Goal: Check status: Check status

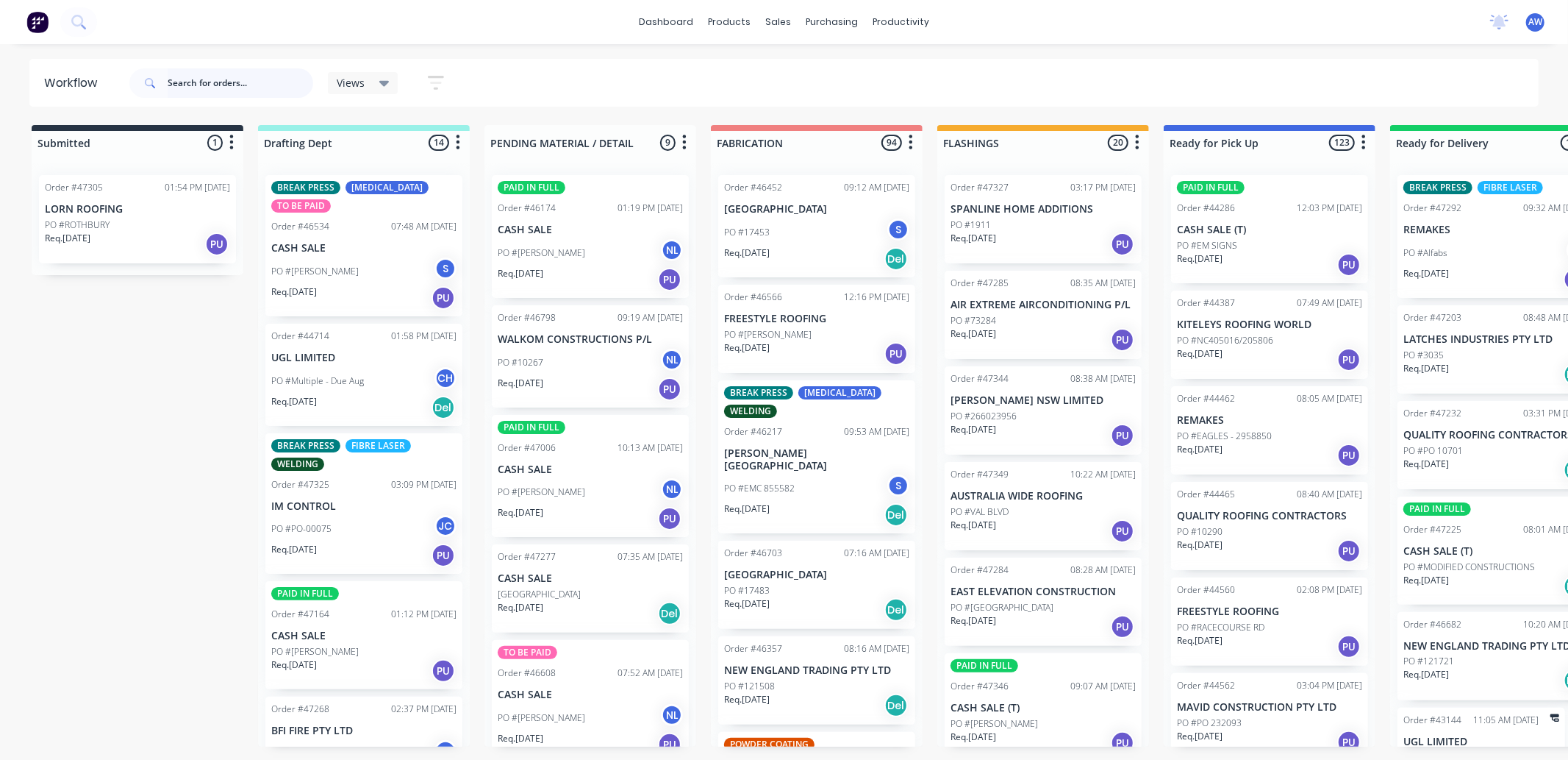
click at [217, 81] on input "text" at bounding box center [240, 83] width 146 height 29
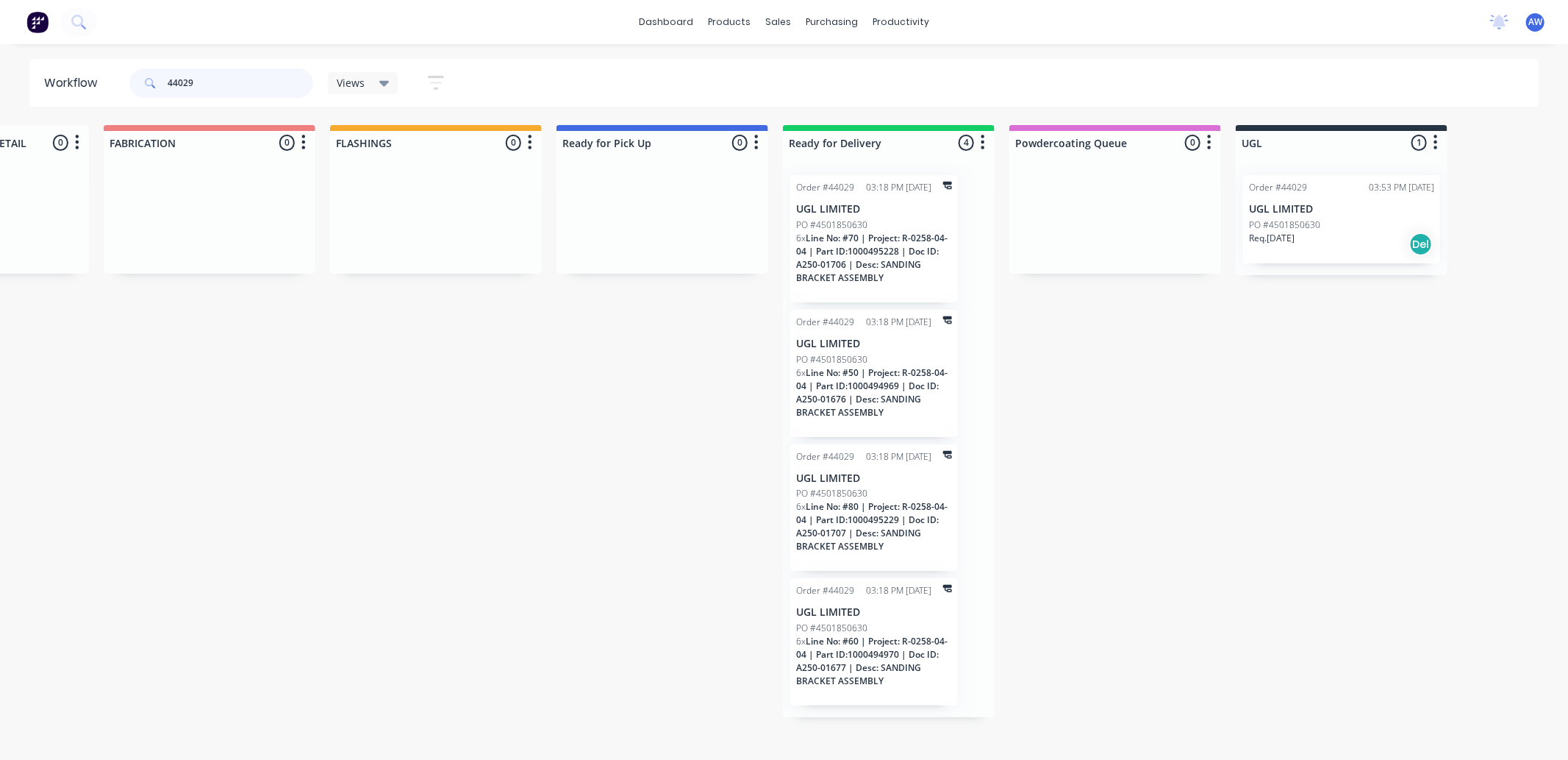
scroll to position [0, 884]
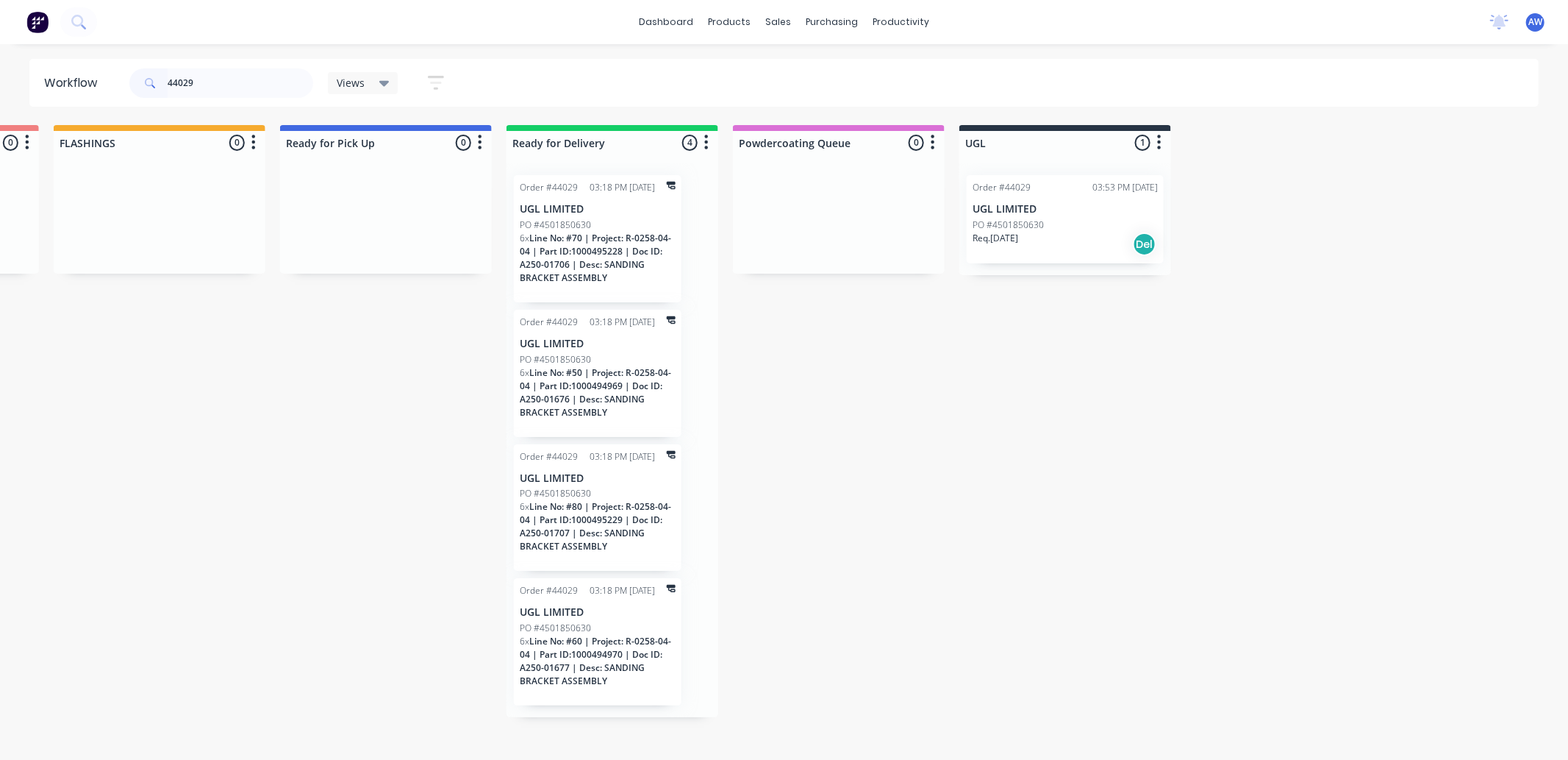
click at [1077, 207] on p "UGL LIMITED" at bounding box center [1065, 210] width 186 height 13
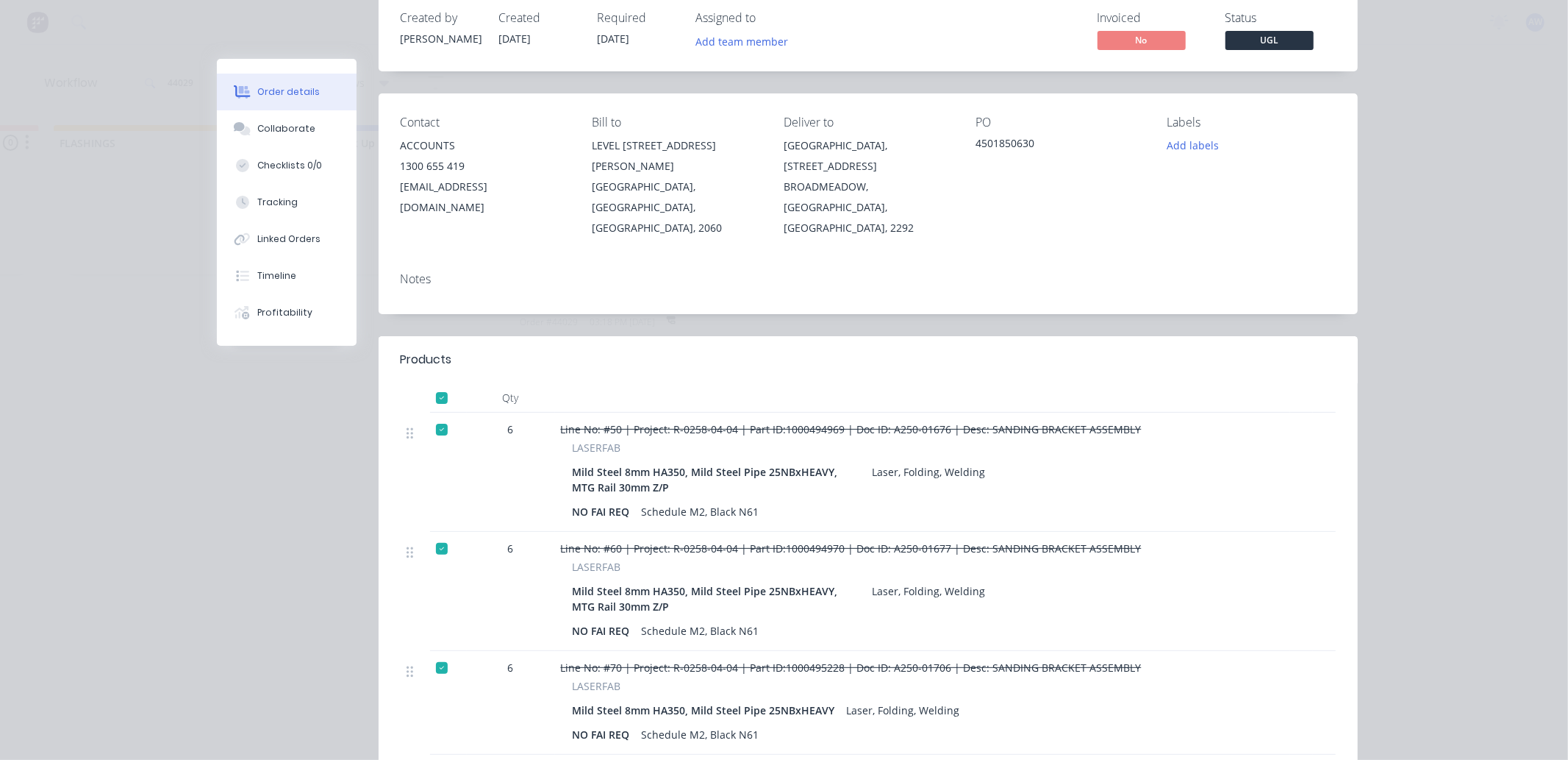
scroll to position [0, 0]
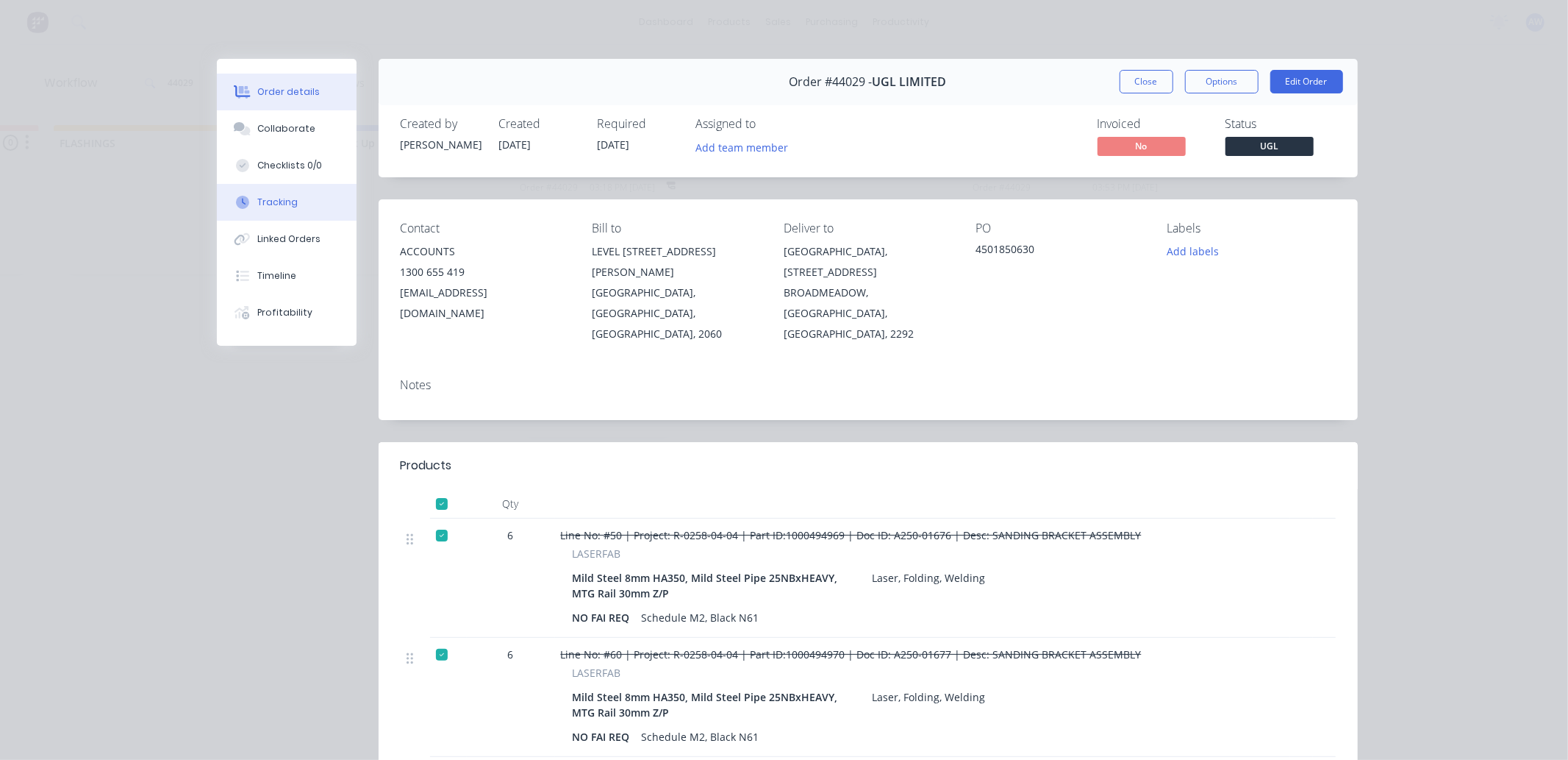
click at [299, 200] on button "Tracking" at bounding box center [286, 202] width 139 height 37
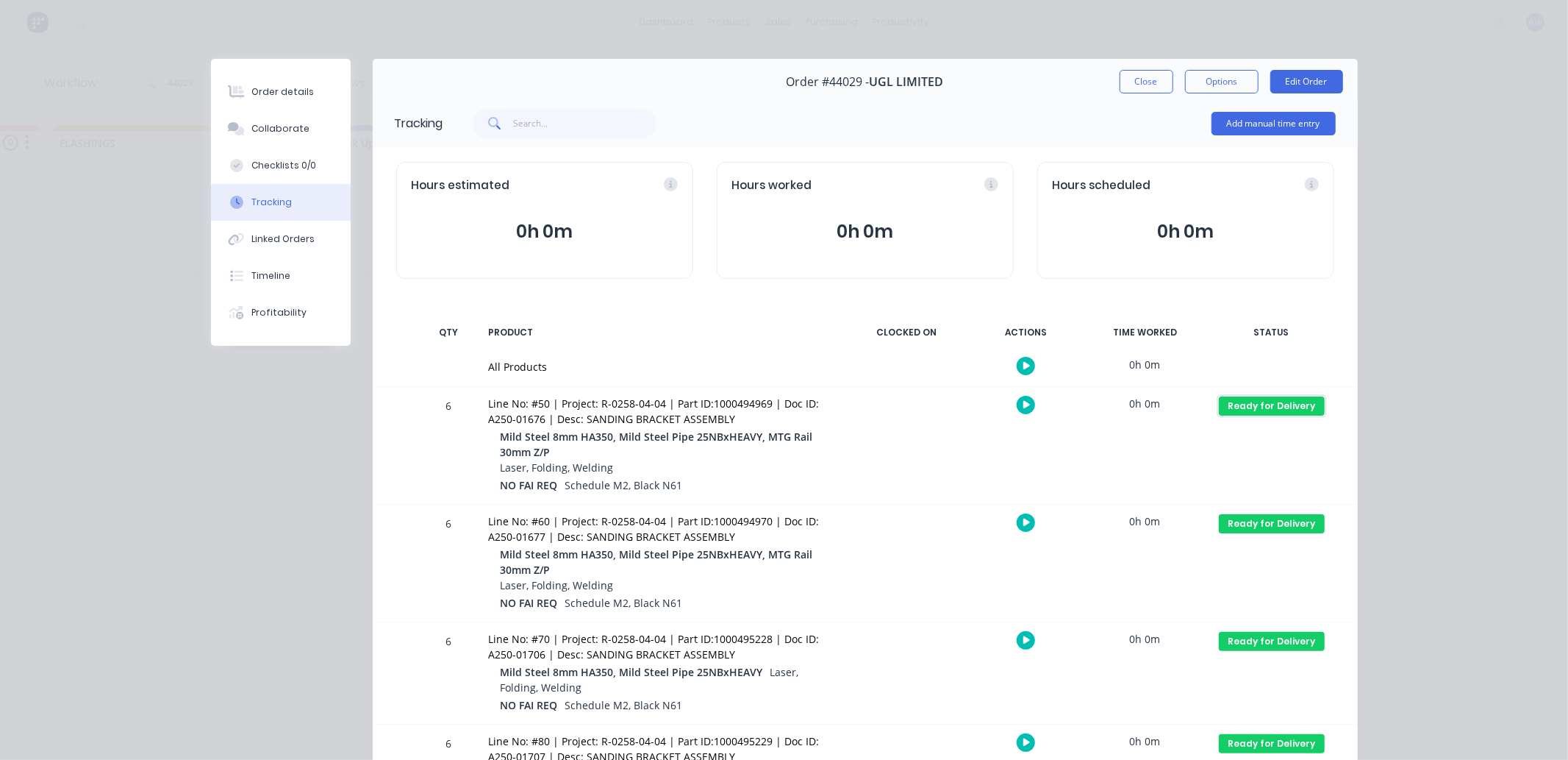
click at [1277, 401] on div "Ready for Delivery" at bounding box center [1272, 406] width 106 height 19
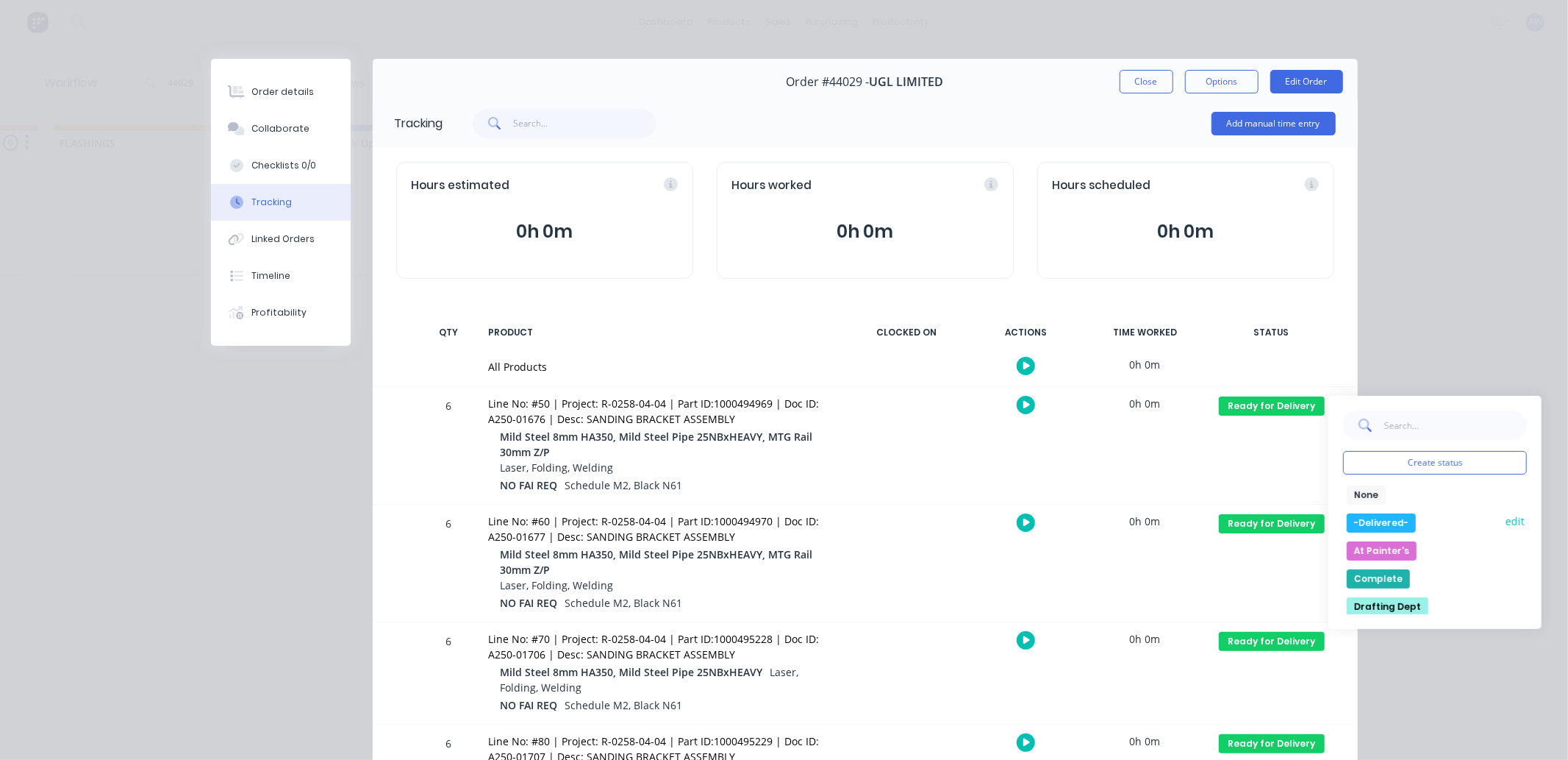
click at [1378, 522] on button "-Delivered-" at bounding box center [1381, 523] width 69 height 19
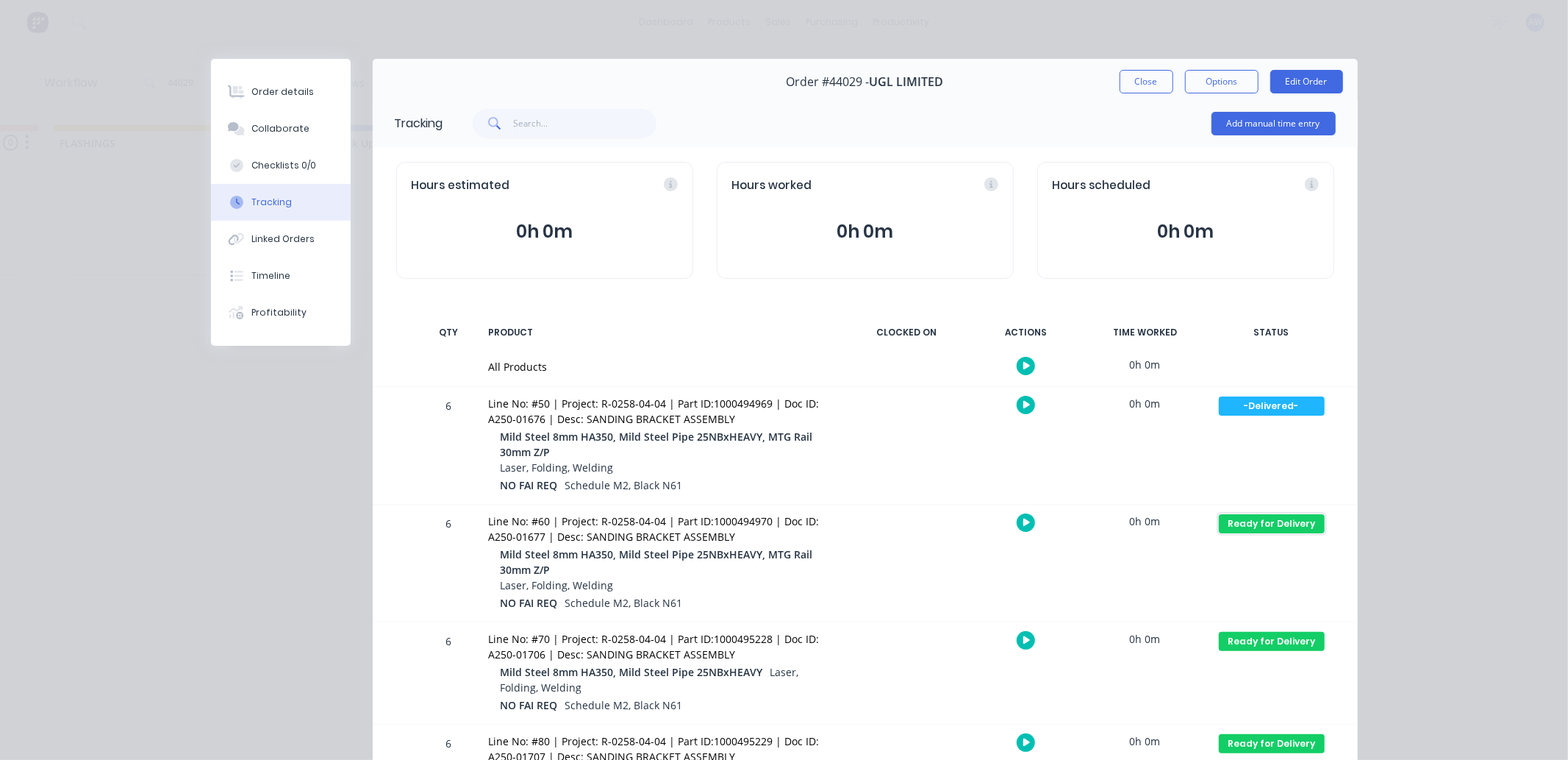
click at [1248, 527] on div "Ready for Delivery" at bounding box center [1272, 523] width 106 height 19
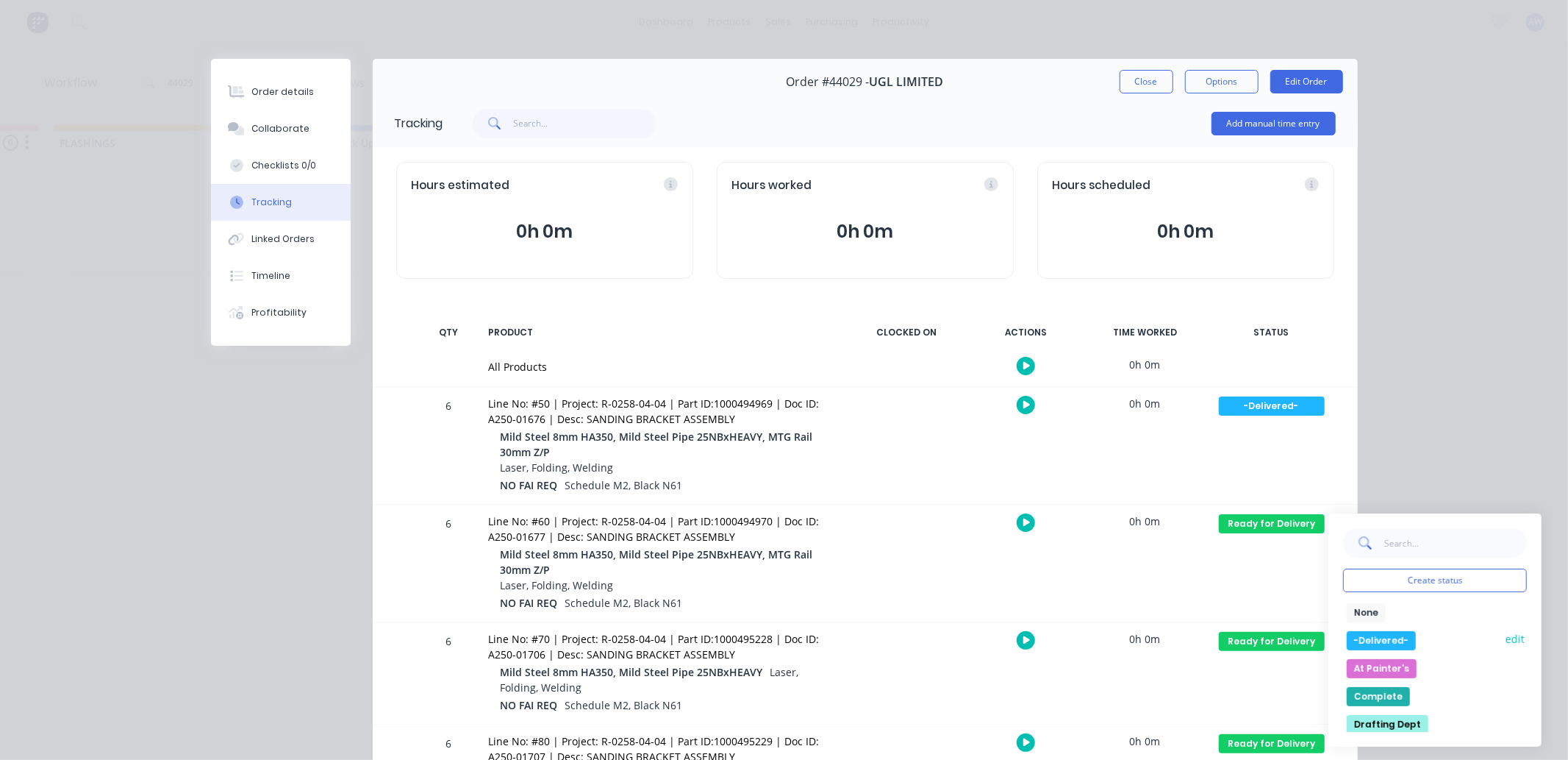
click at [1392, 641] on button "-Delivered-" at bounding box center [1381, 641] width 69 height 19
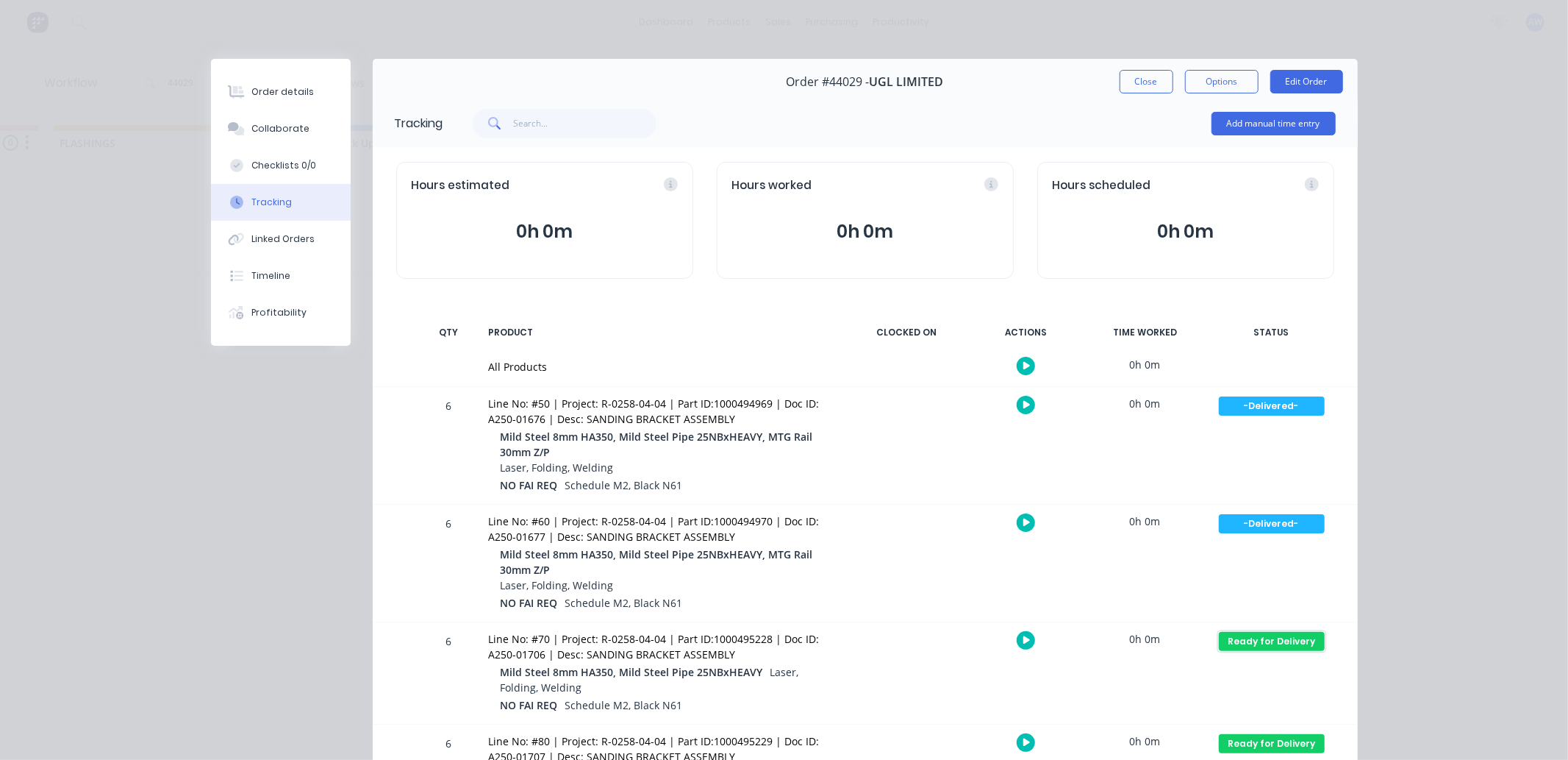
click at [1296, 646] on div "Ready for Delivery" at bounding box center [1272, 641] width 106 height 19
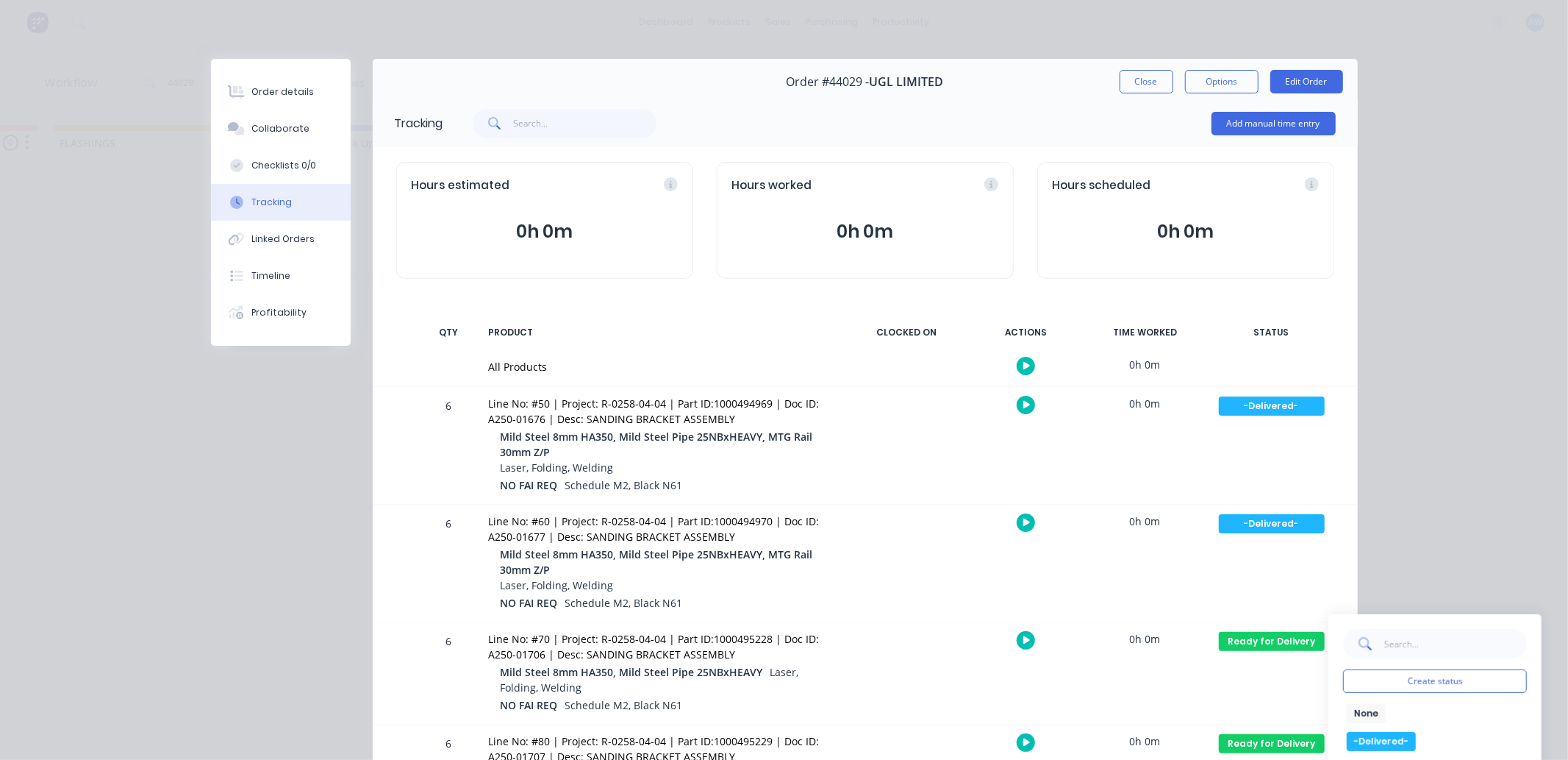
drag, startPoint x: 1395, startPoint y: 742, endPoint x: 1287, endPoint y: 687, distance: 121.2
click at [1394, 742] on button "-Delivered-" at bounding box center [1381, 742] width 69 height 19
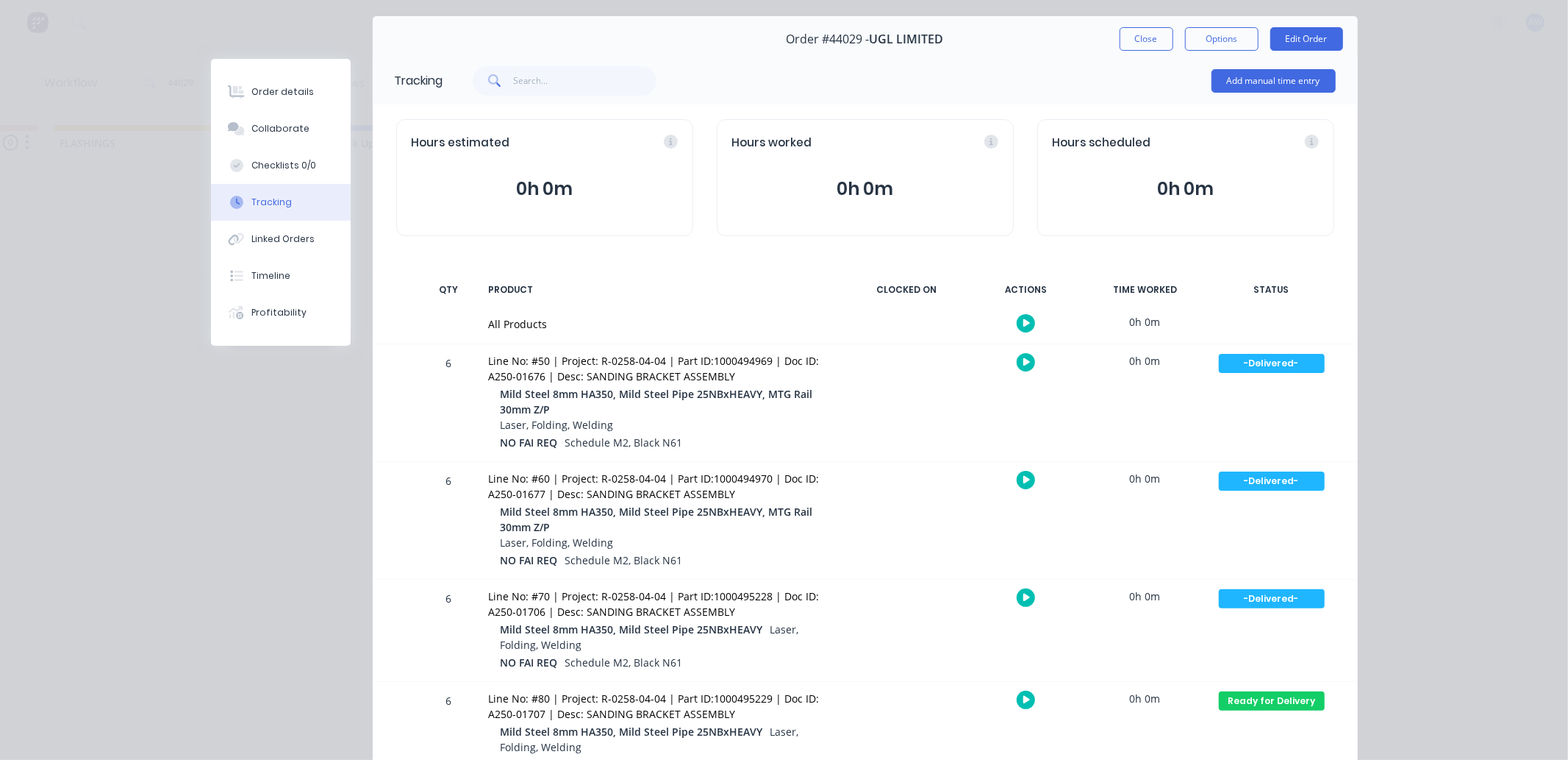
scroll to position [127, 0]
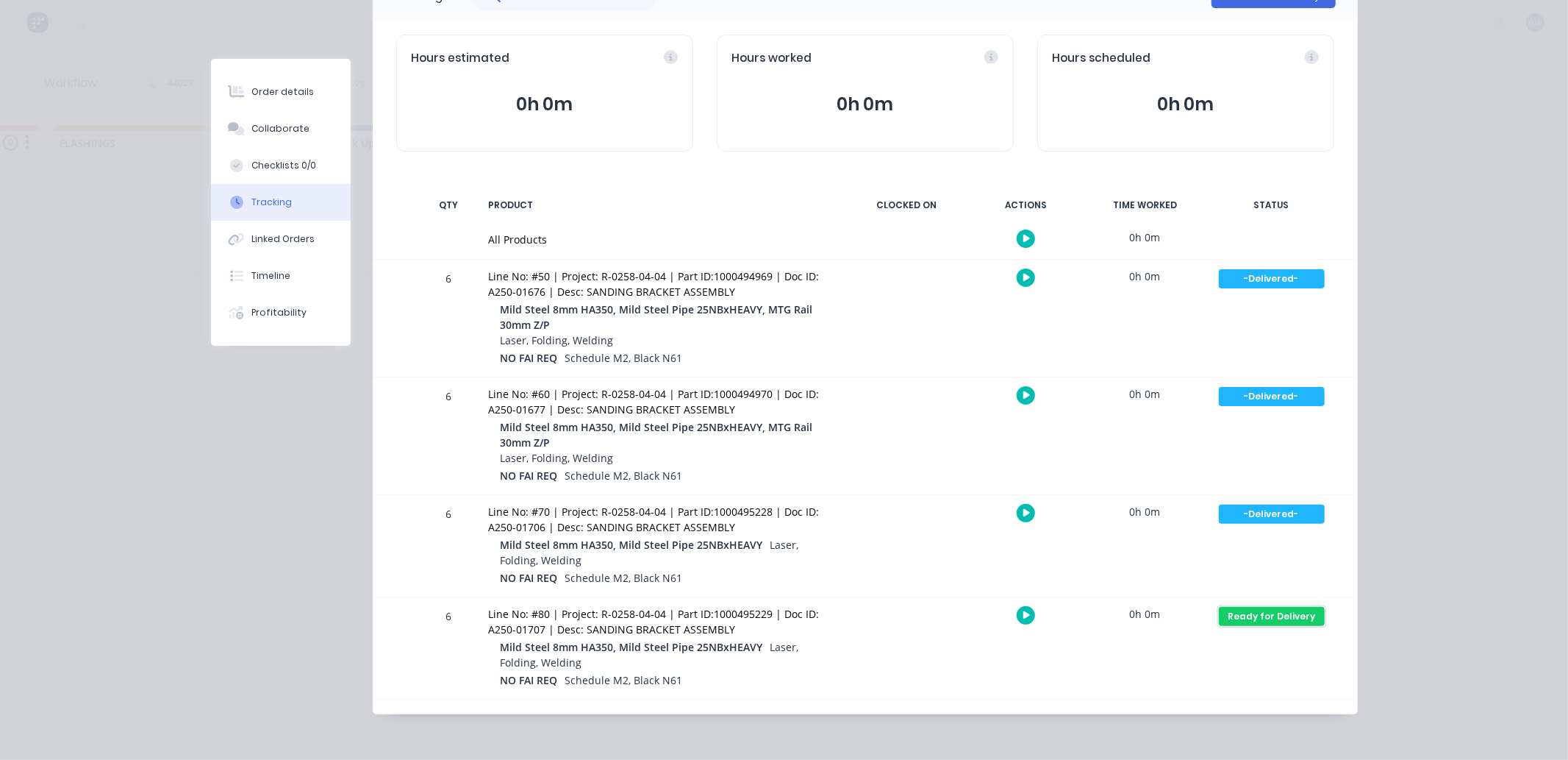
click at [1270, 613] on div "Ready for Delivery" at bounding box center [1272, 617] width 106 height 19
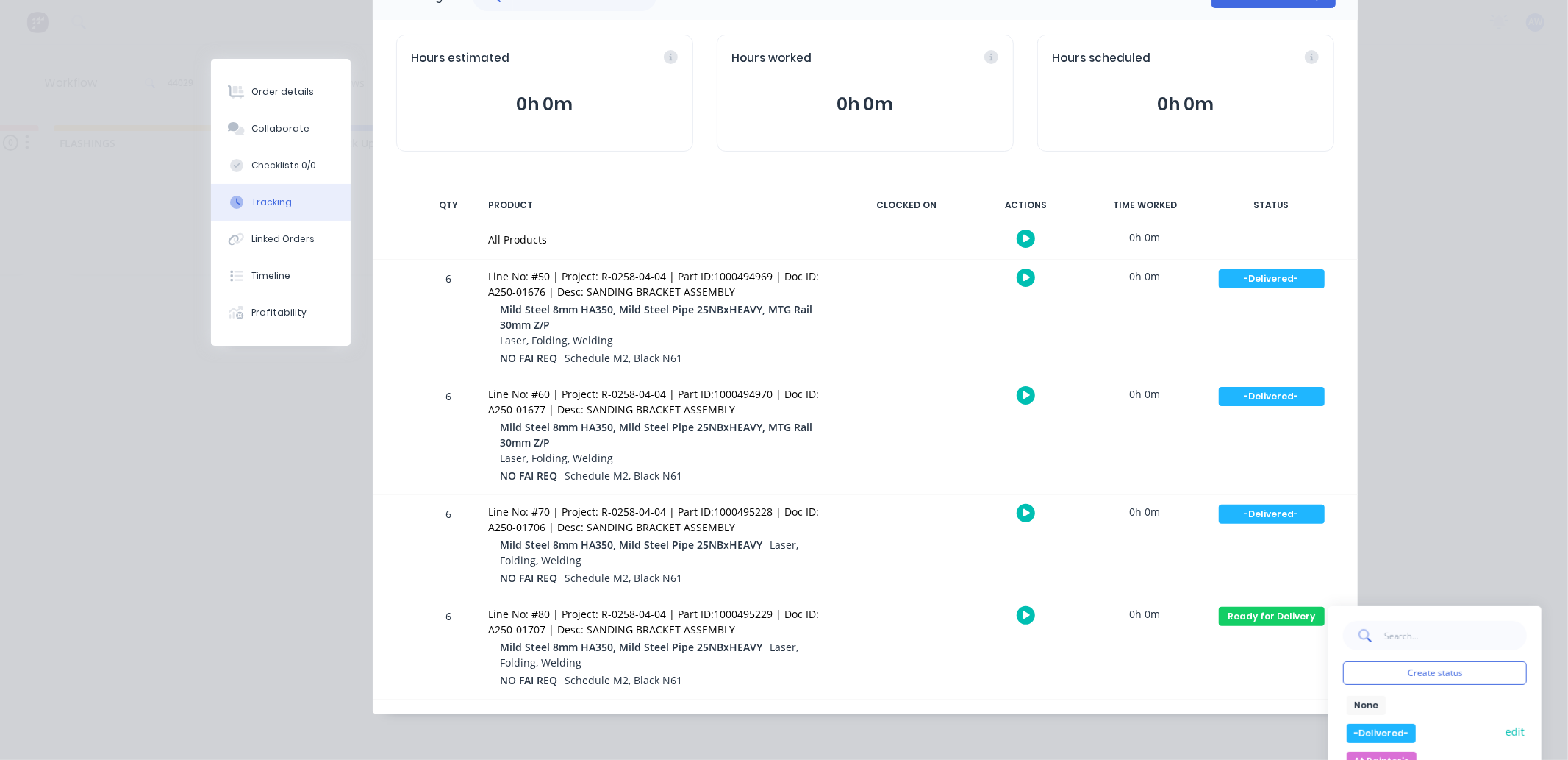
click at [1378, 729] on button "-Delivered-" at bounding box center [1381, 733] width 69 height 19
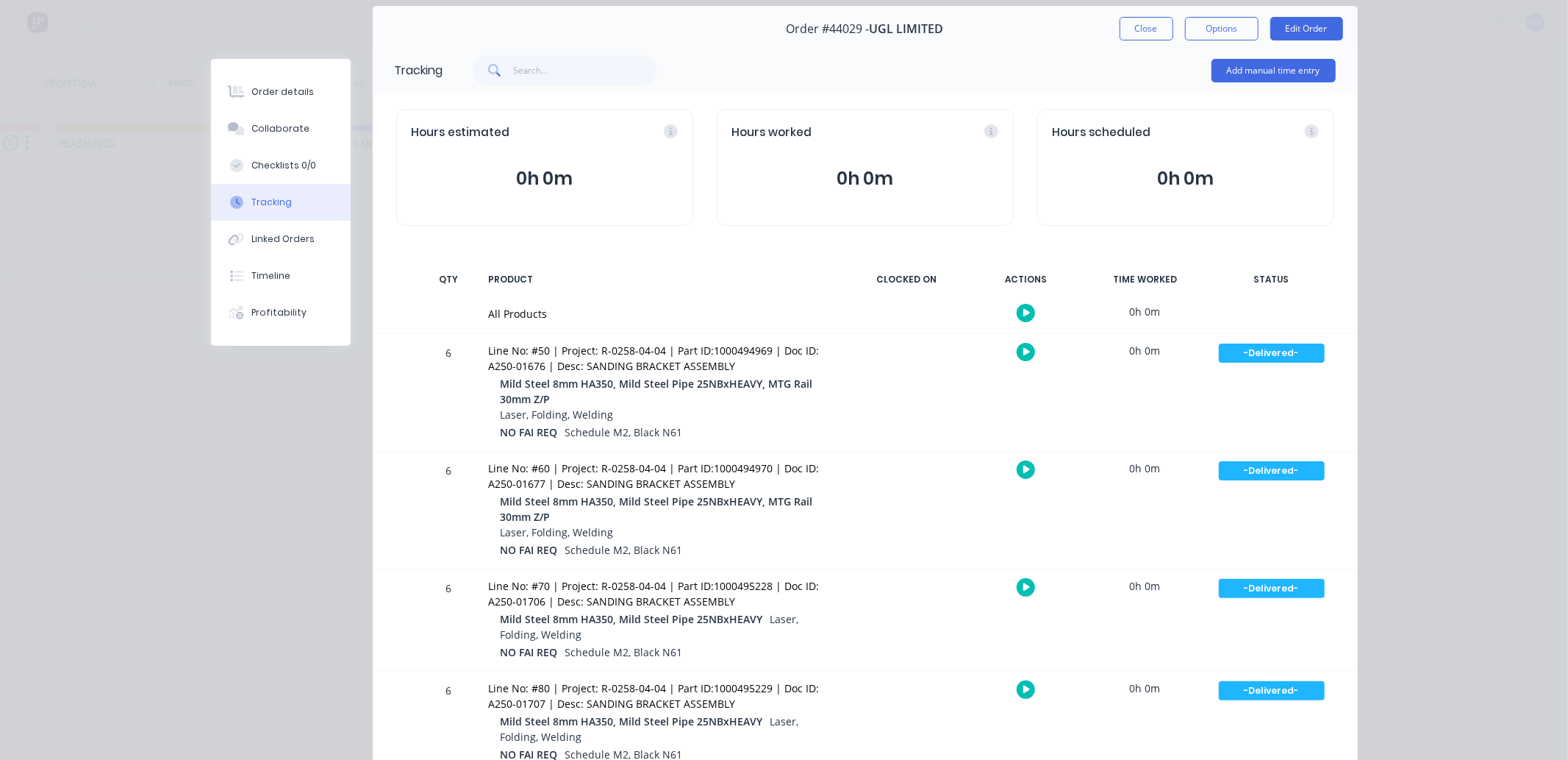
scroll to position [0, 0]
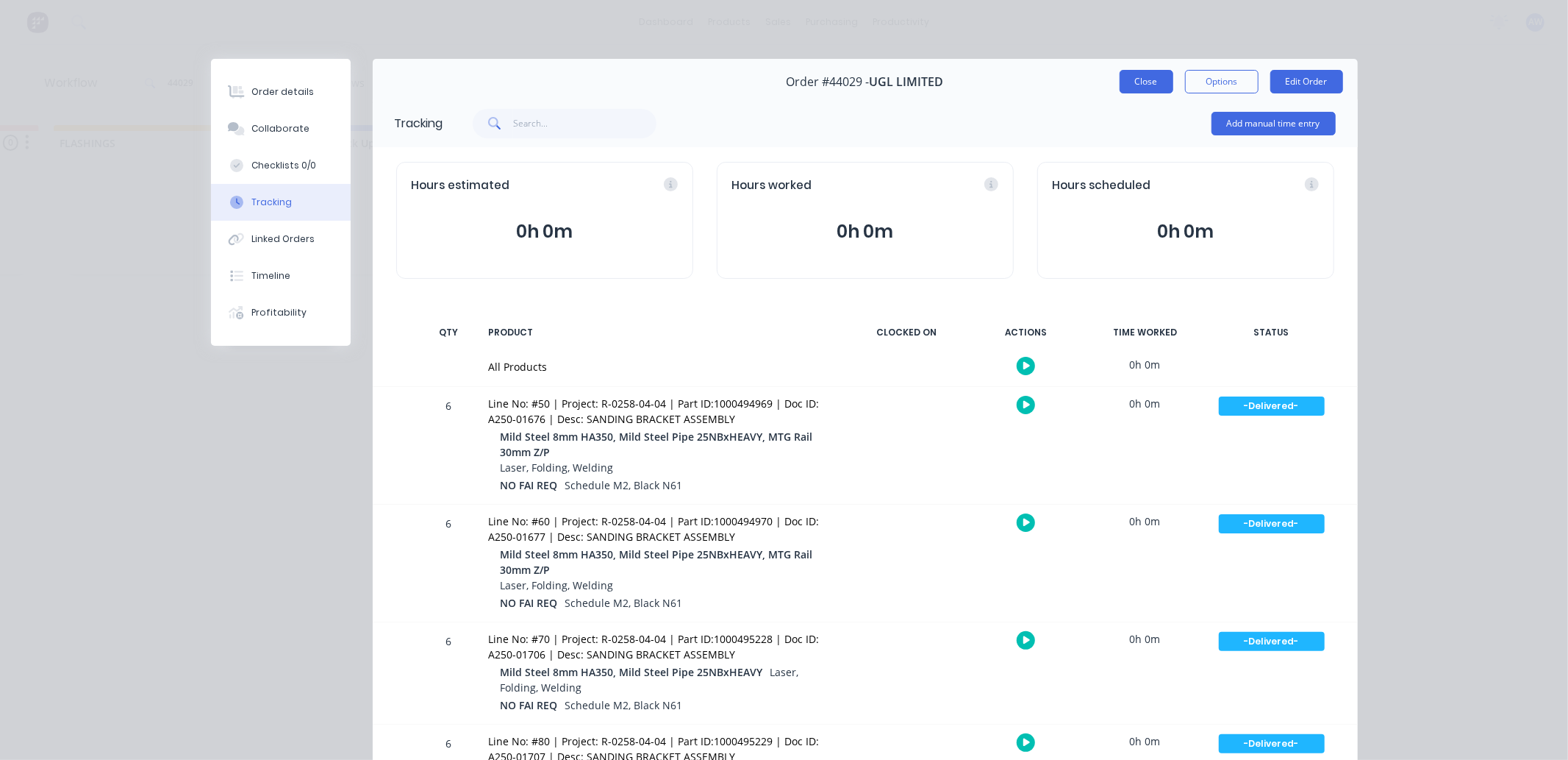
click at [1130, 72] on button "Close" at bounding box center [1146, 82] width 53 height 24
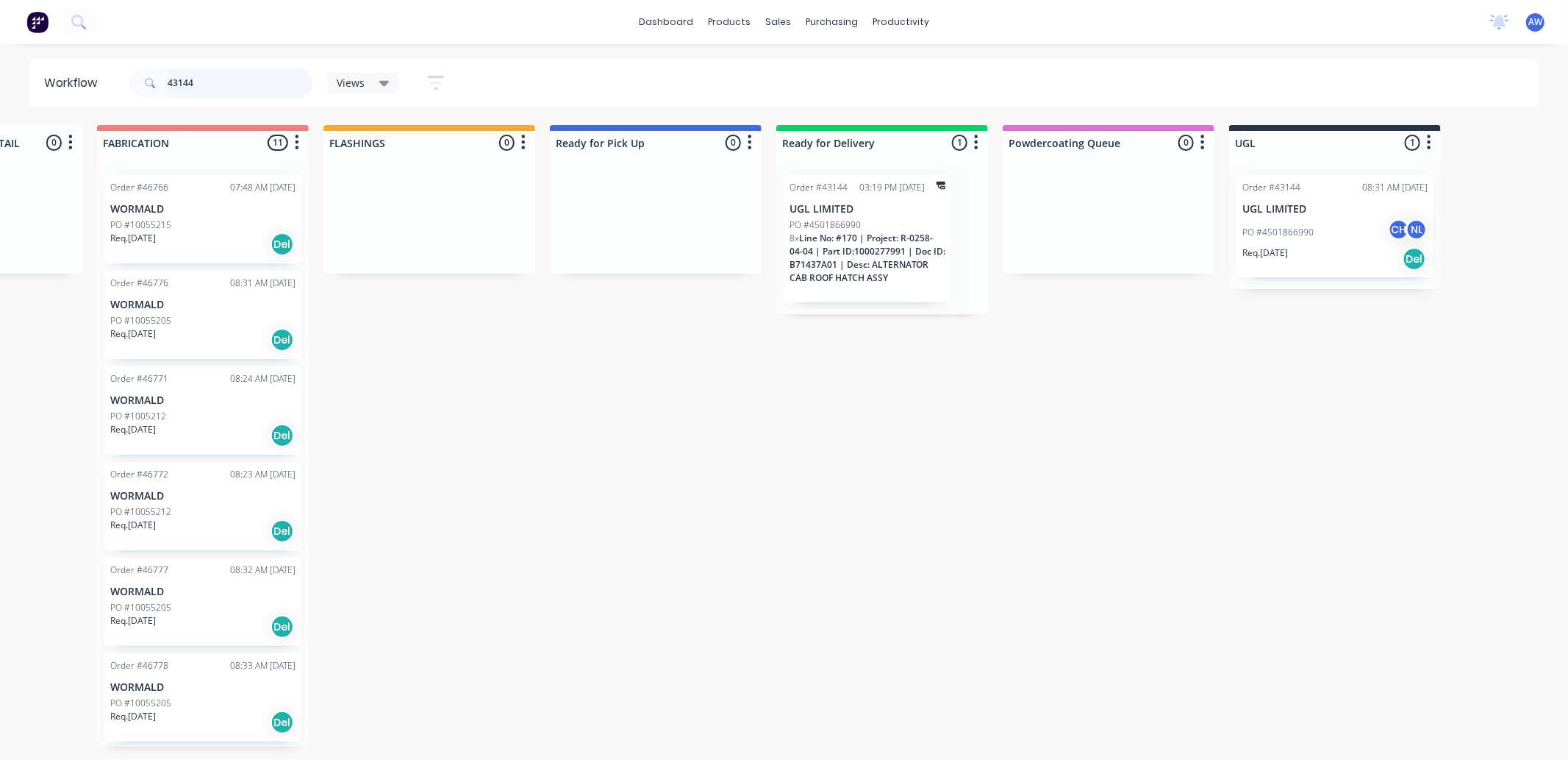
scroll to position [0, 717]
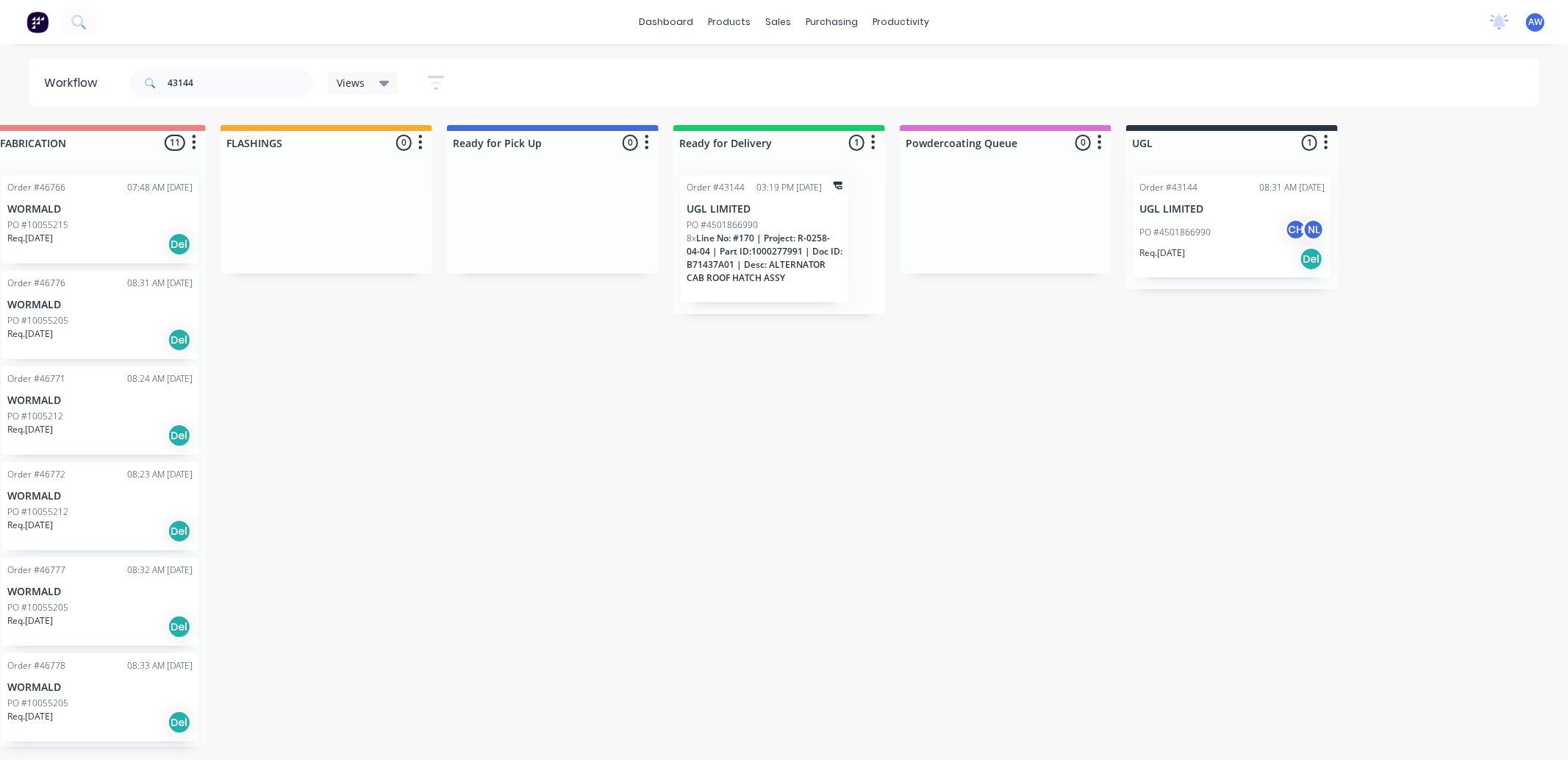
click at [1204, 203] on p "UGL LIMITED" at bounding box center [1232, 210] width 186 height 13
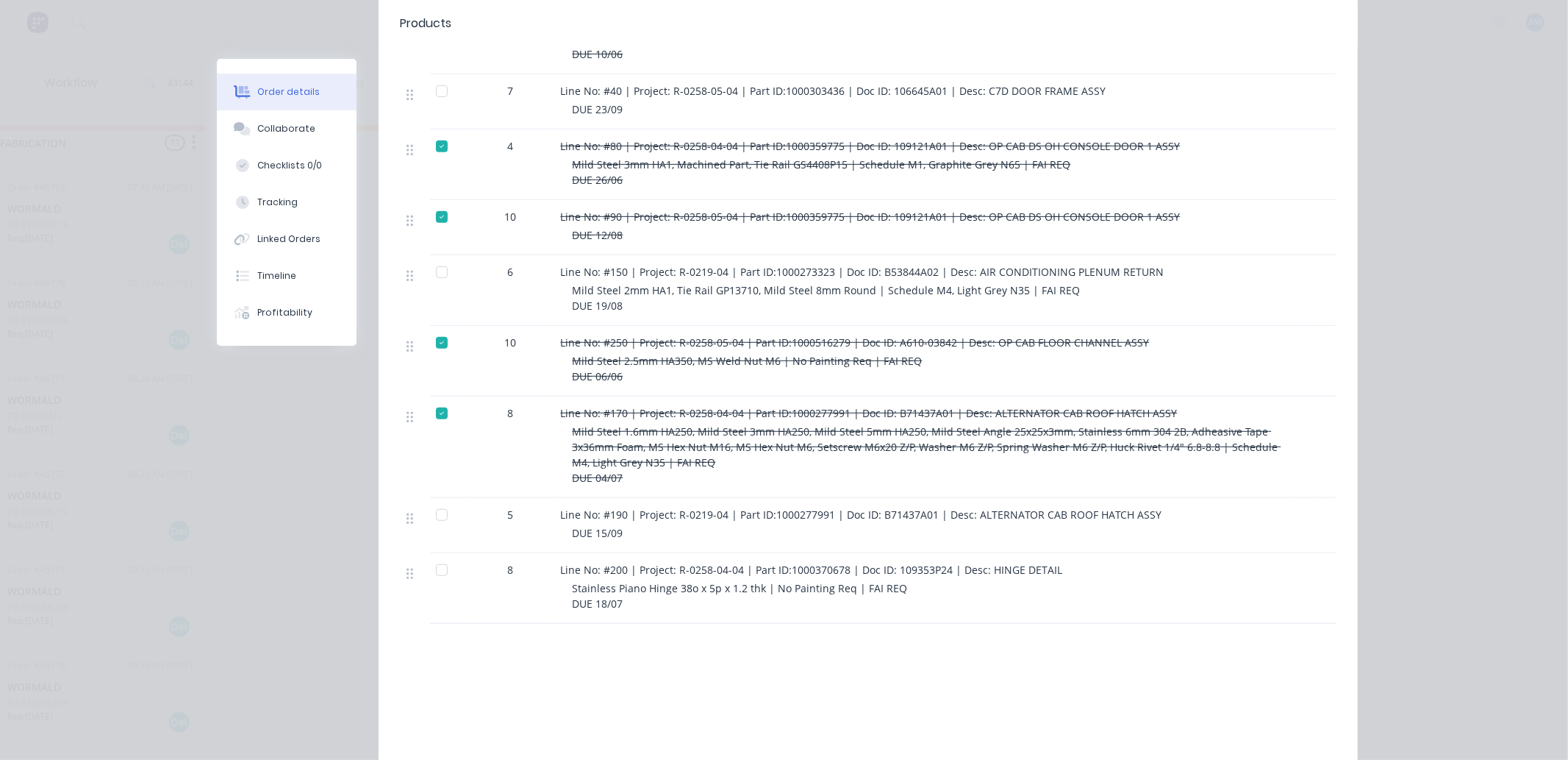
scroll to position [653, 0]
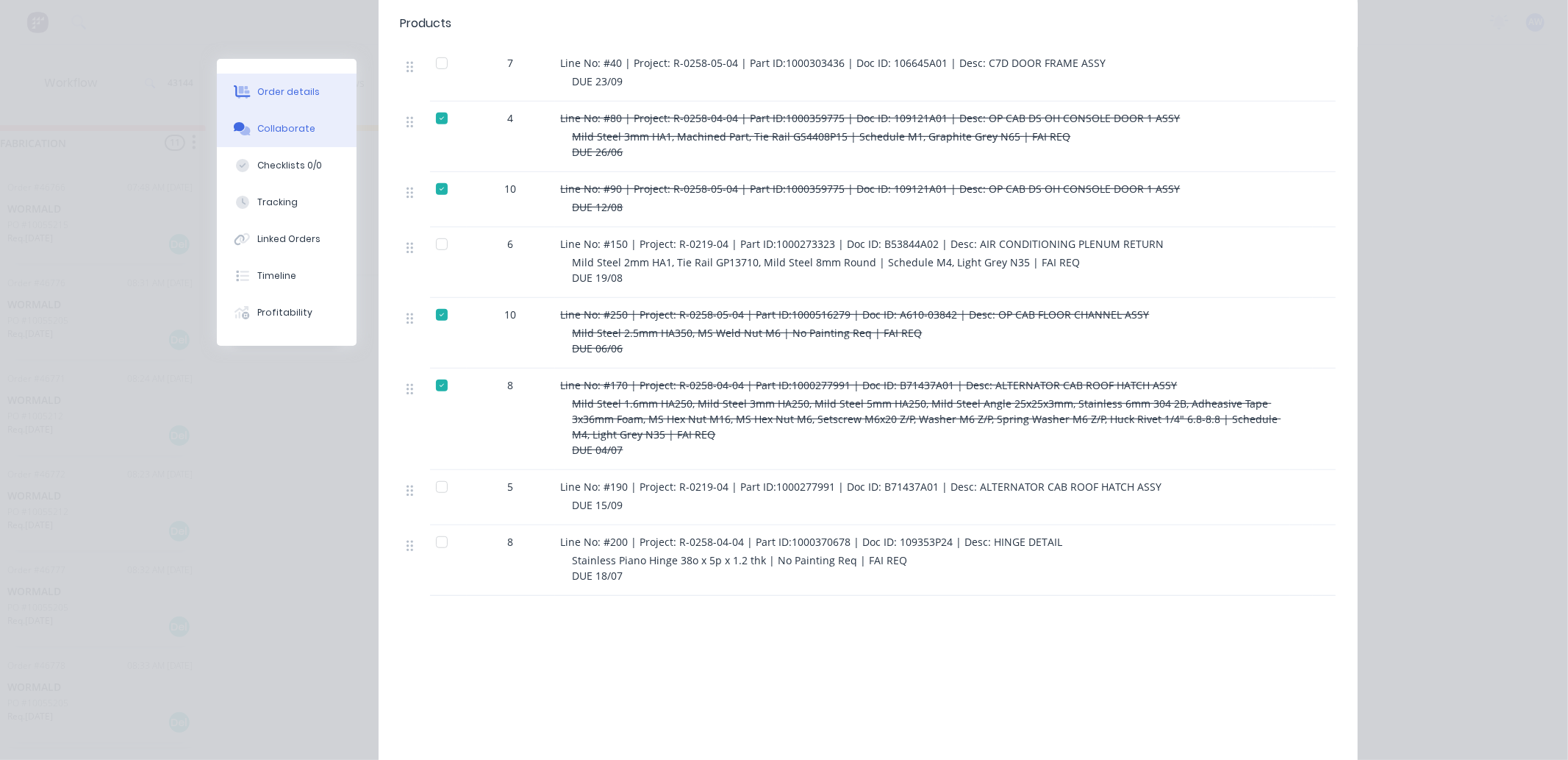
click at [263, 129] on div "Collaborate" at bounding box center [286, 128] width 58 height 14
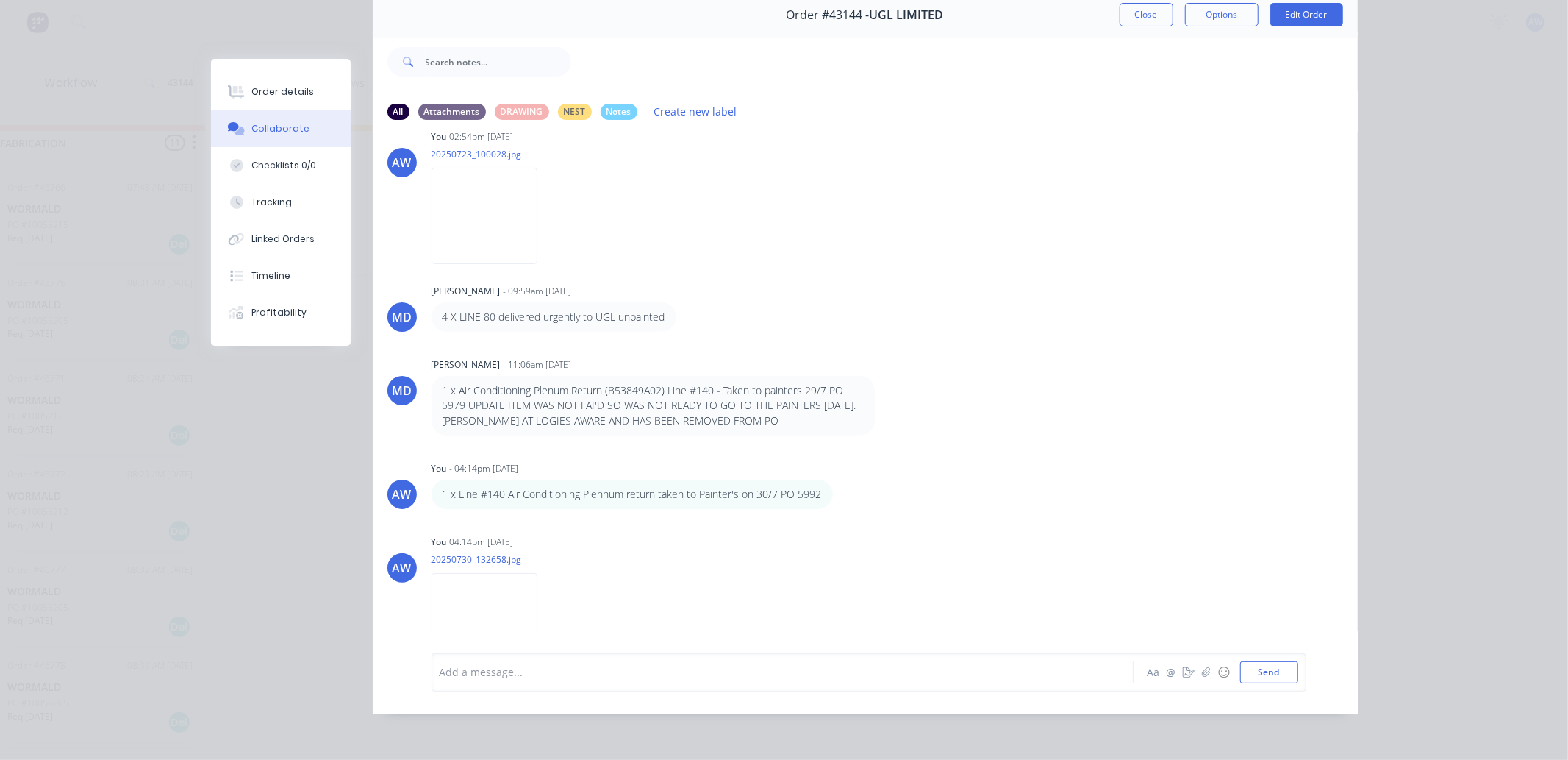
scroll to position [307, 0]
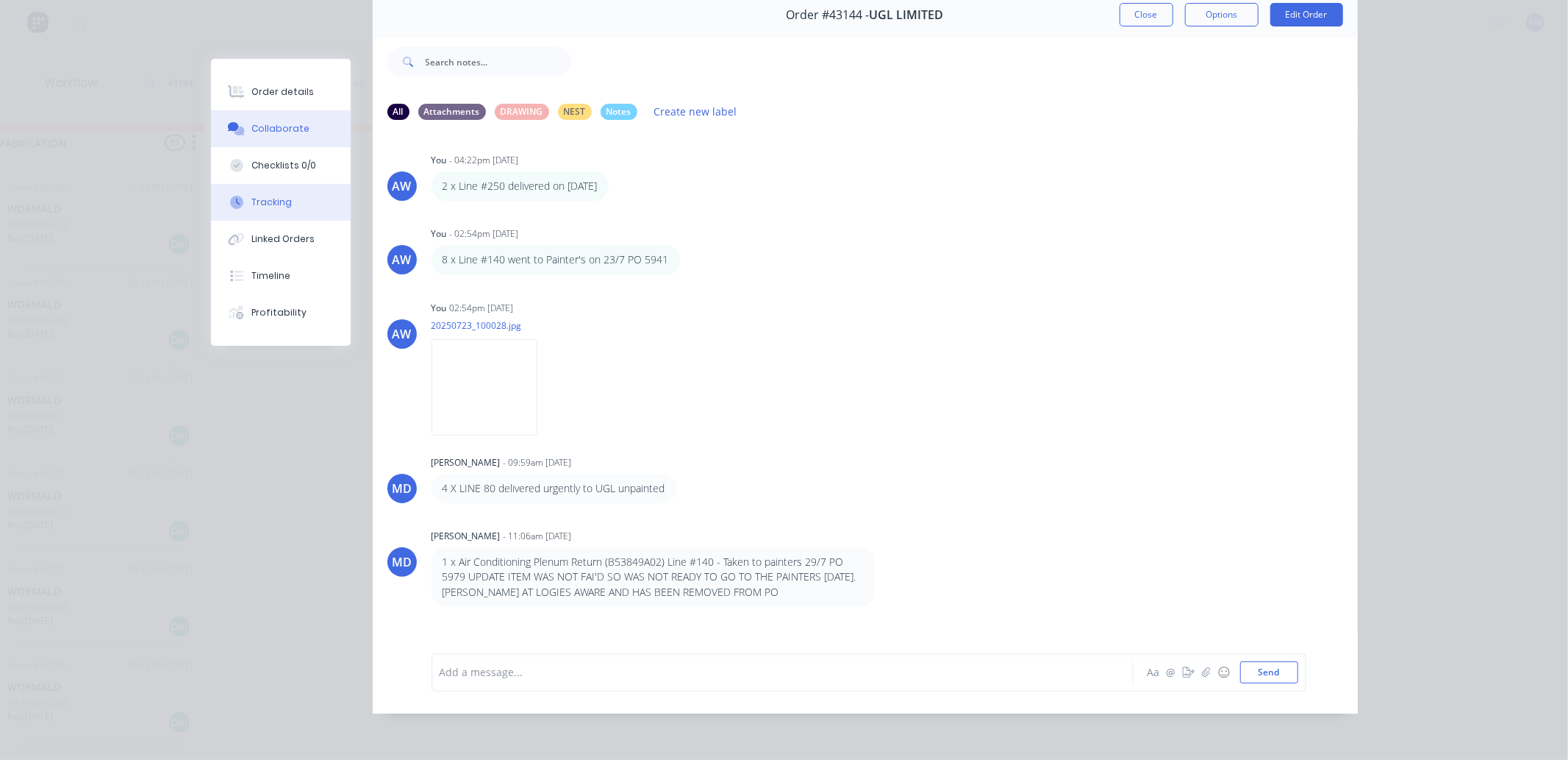
click at [272, 192] on button "Tracking" at bounding box center [280, 202] width 139 height 37
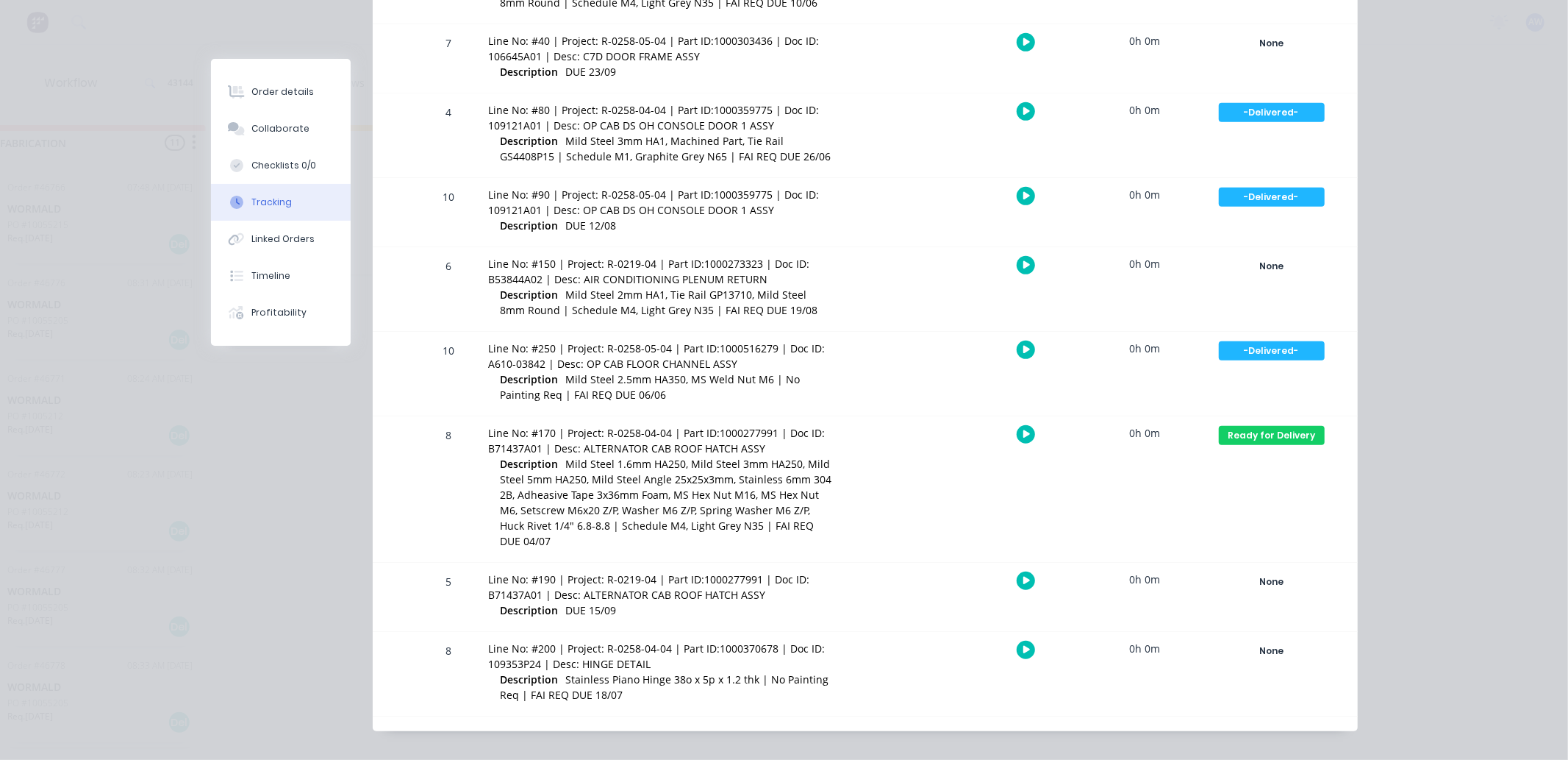
scroll to position [586, 0]
click at [1239, 429] on div "Ready for Delivery" at bounding box center [1272, 435] width 106 height 19
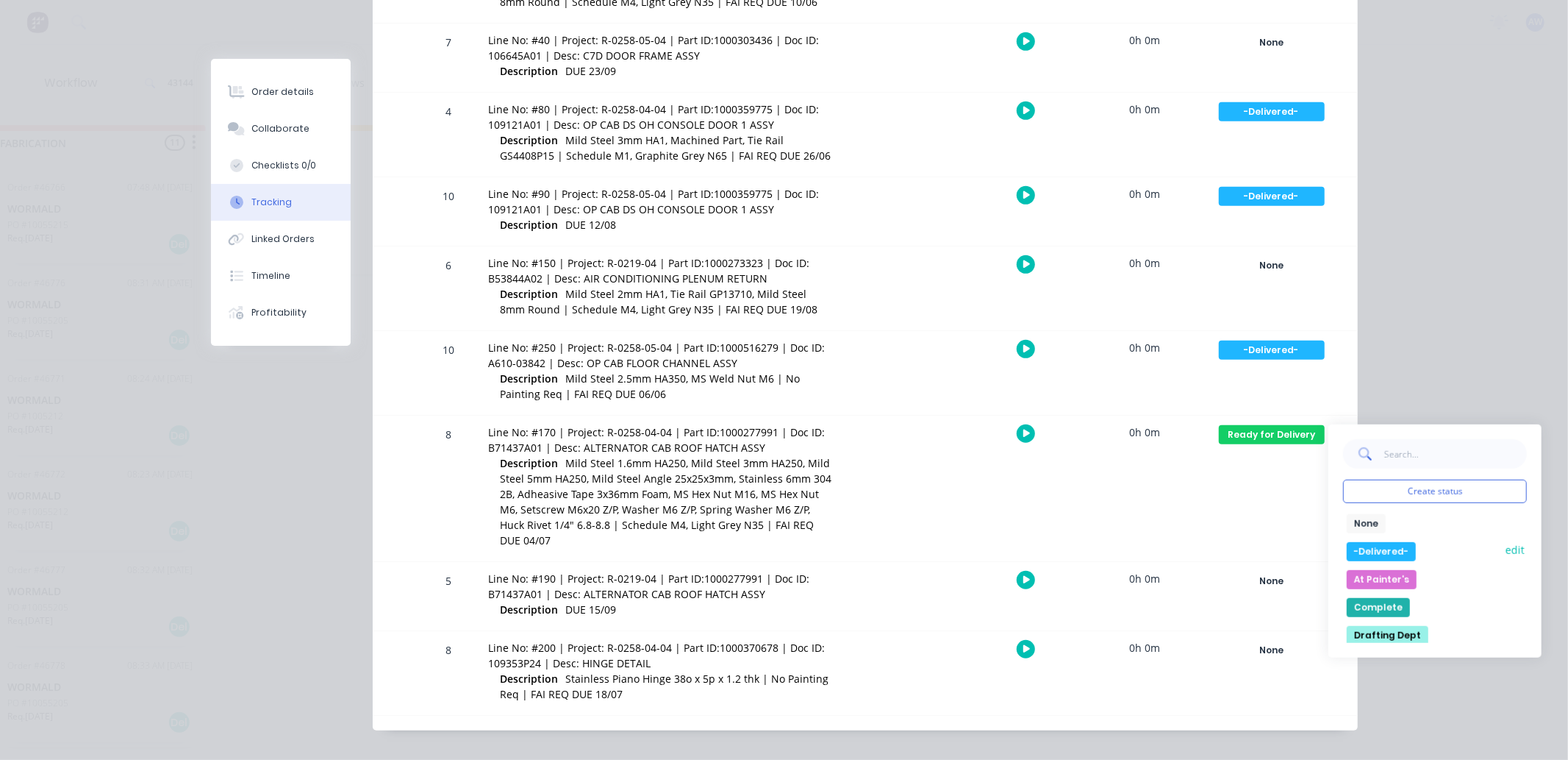
click at [1370, 547] on button "-Delivered-" at bounding box center [1381, 551] width 69 height 19
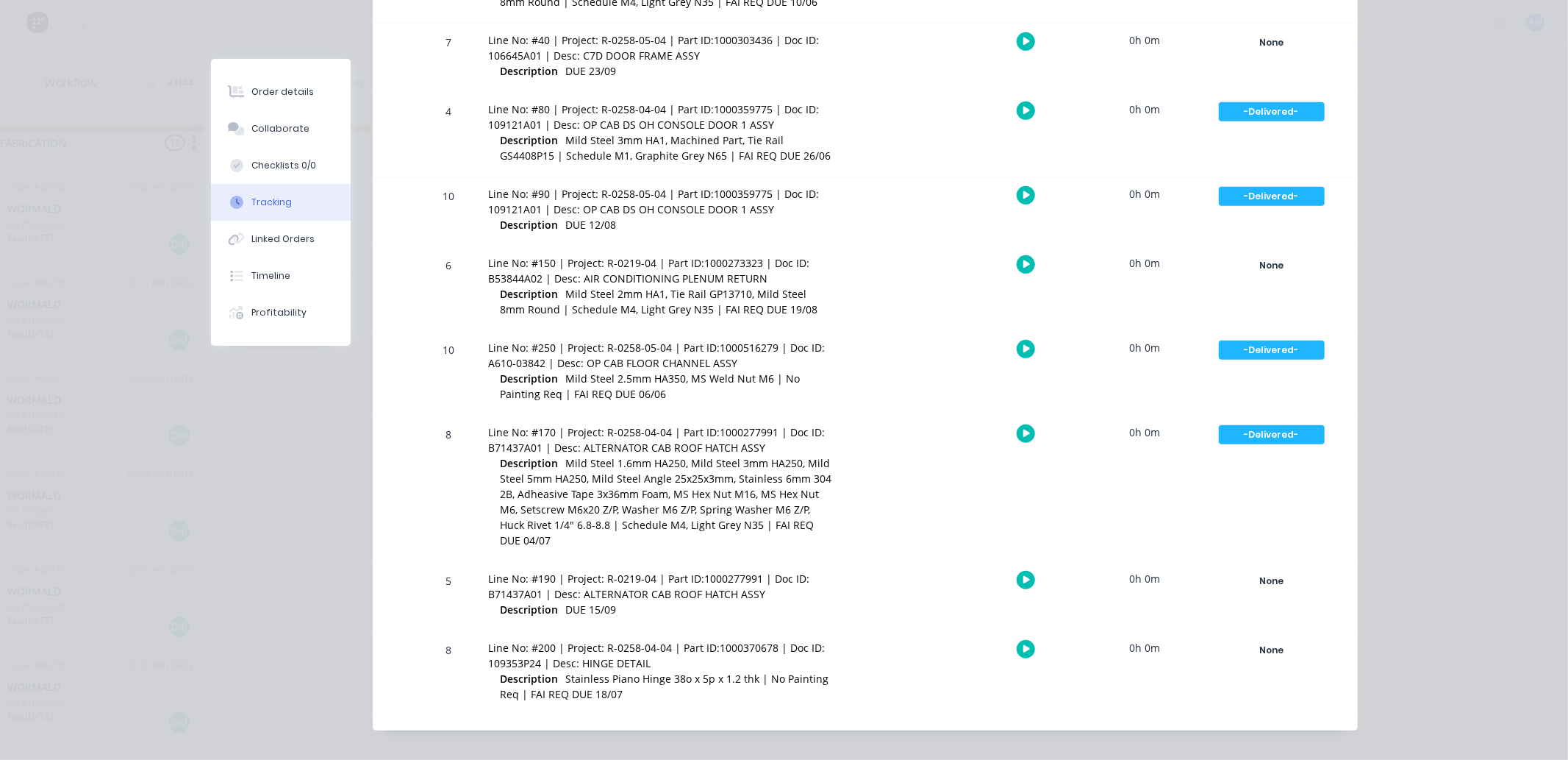
scroll to position [0, 0]
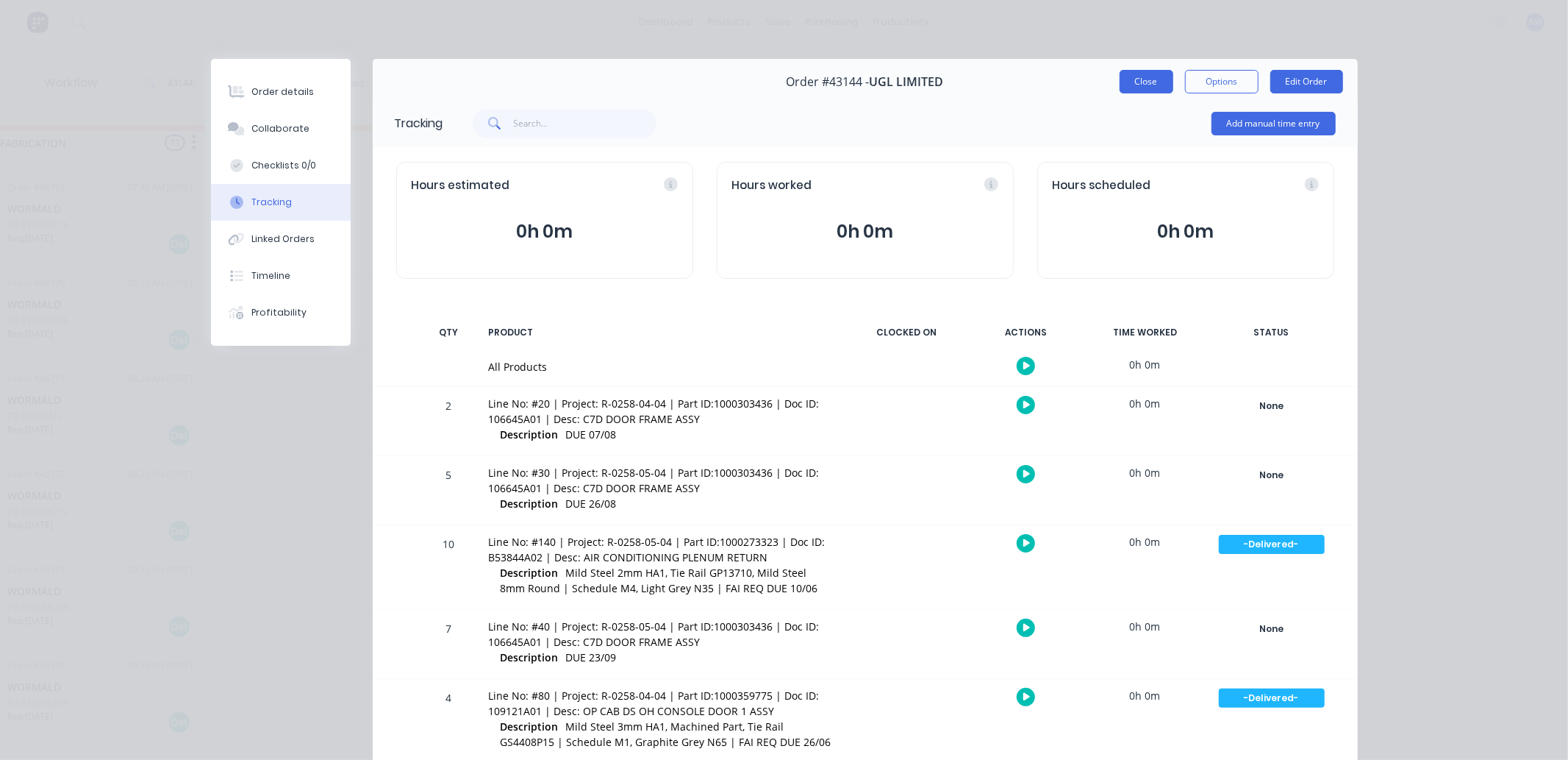
click at [1132, 84] on button "Close" at bounding box center [1146, 82] width 53 height 24
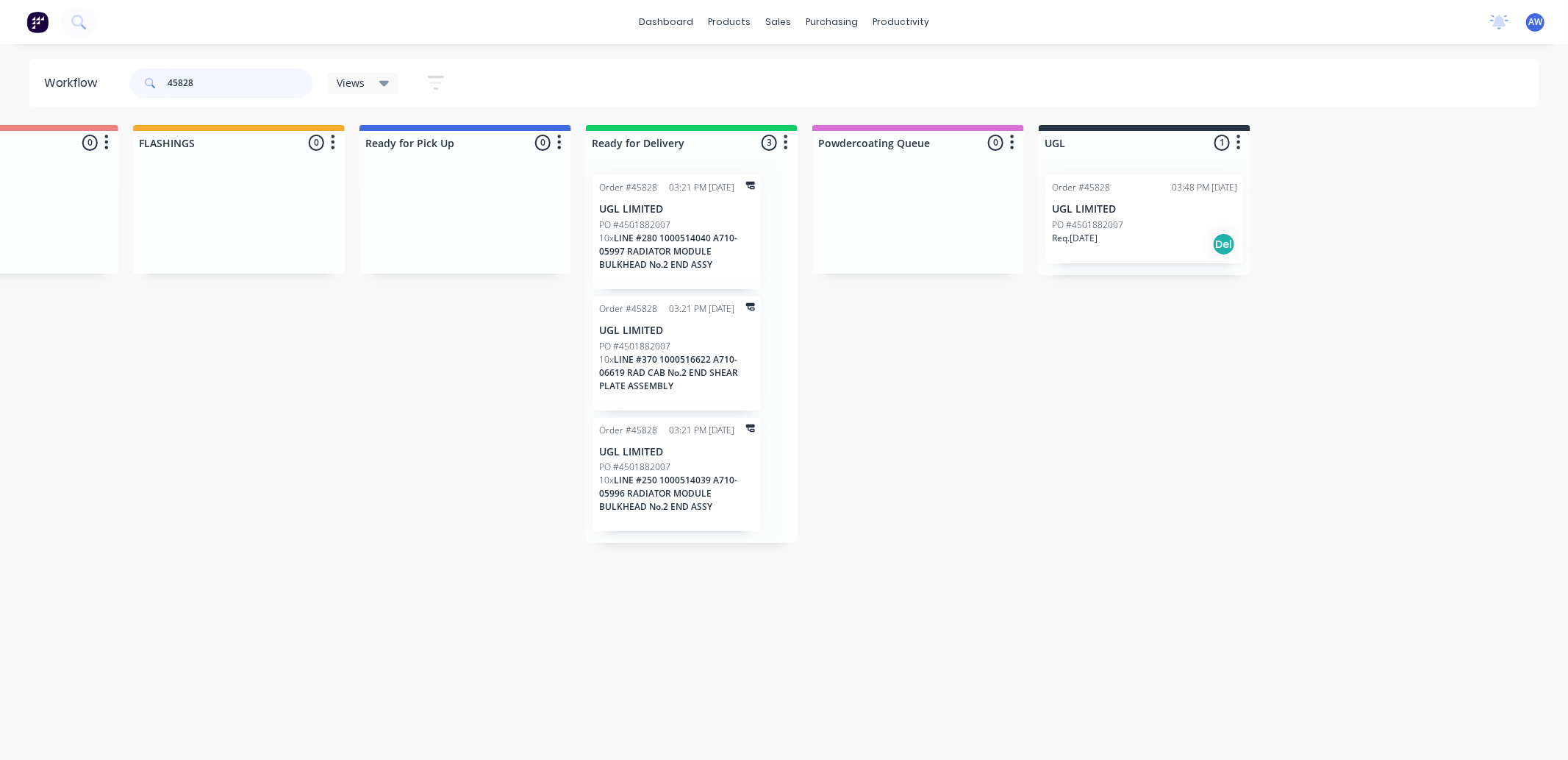
scroll to position [0, 835]
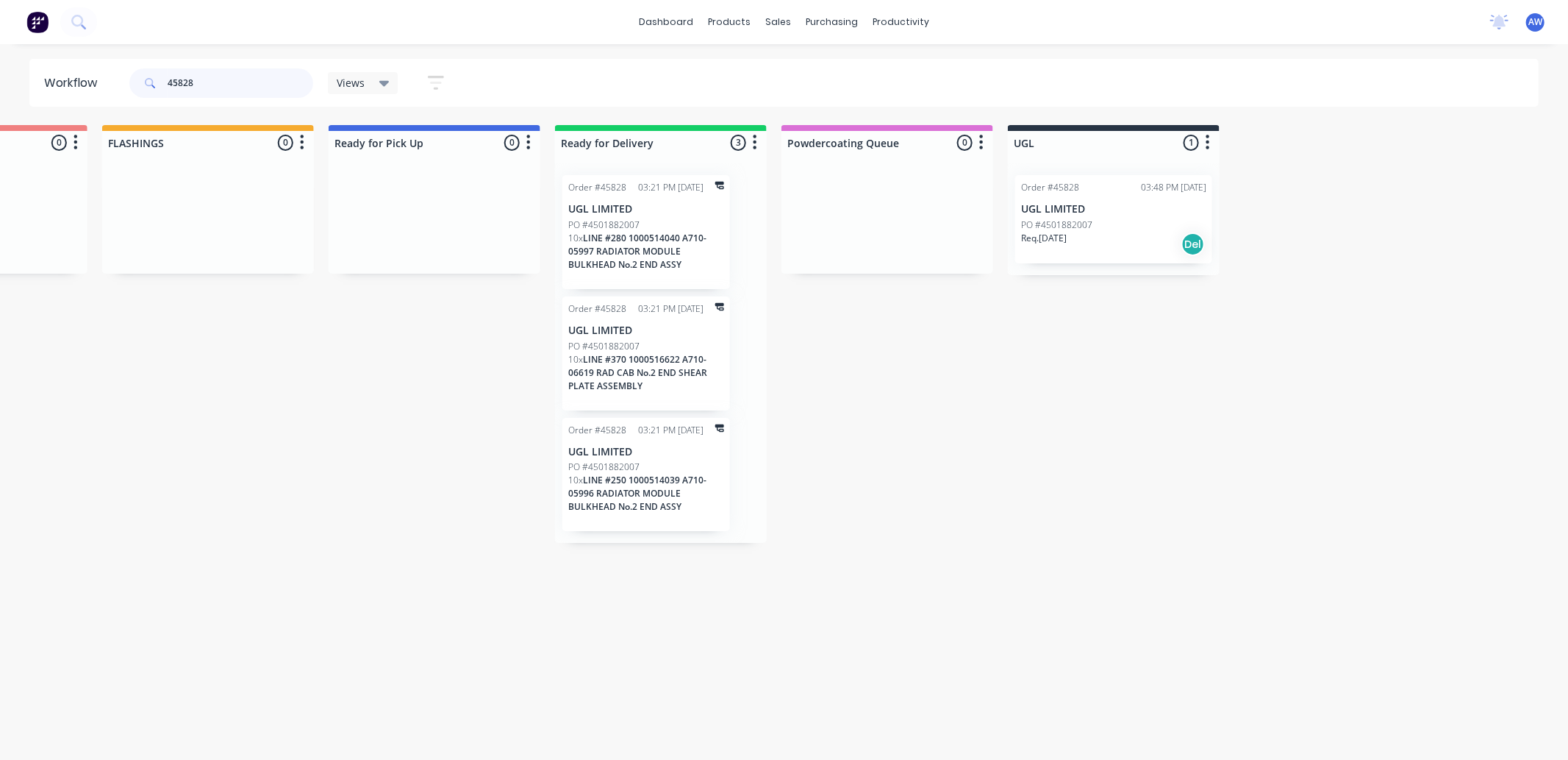
type input "45828"
click at [1093, 229] on div "PO #4501882007" at bounding box center [1113, 225] width 186 height 14
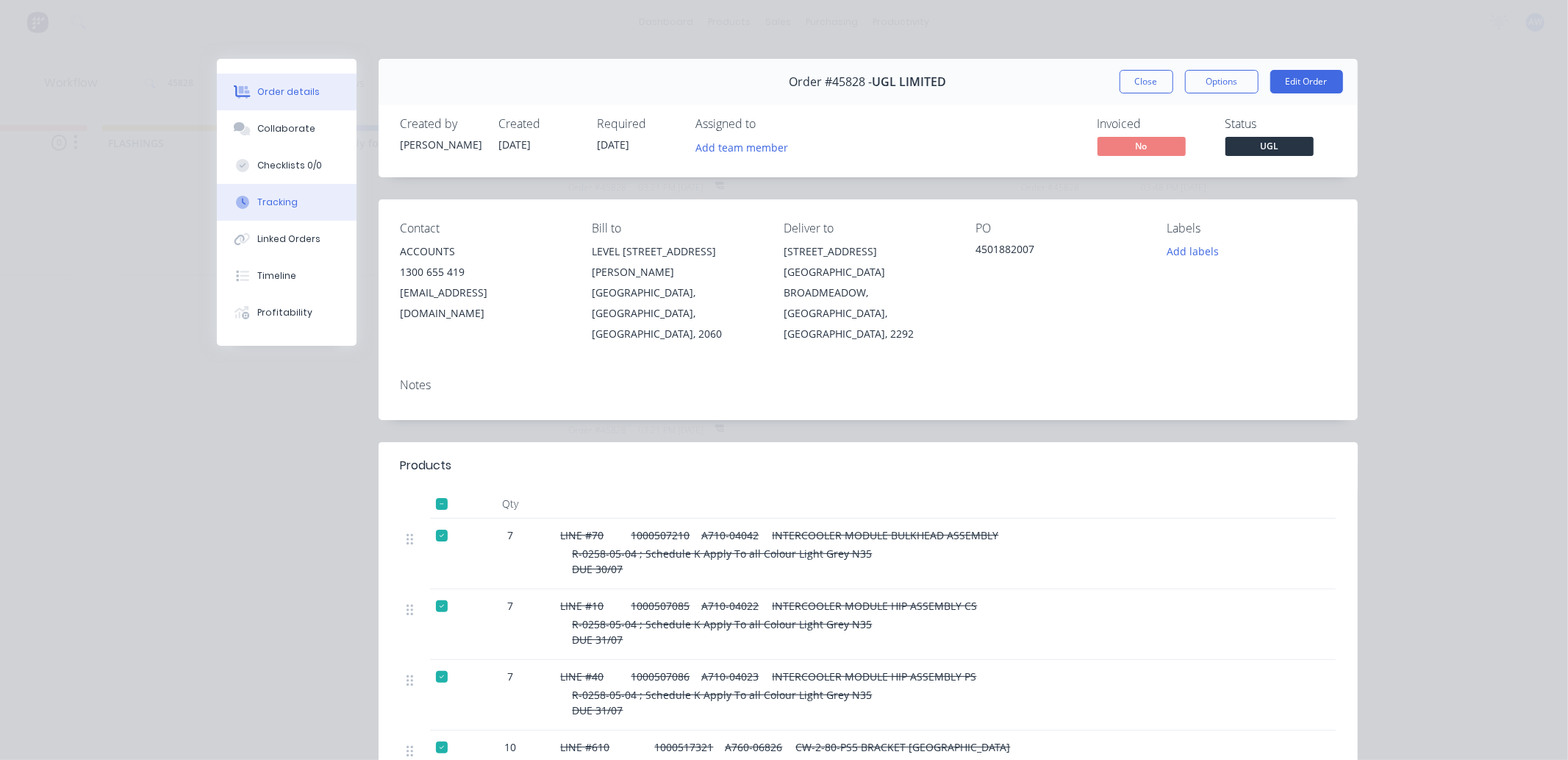
click at [271, 203] on div "Tracking" at bounding box center [277, 202] width 41 height 14
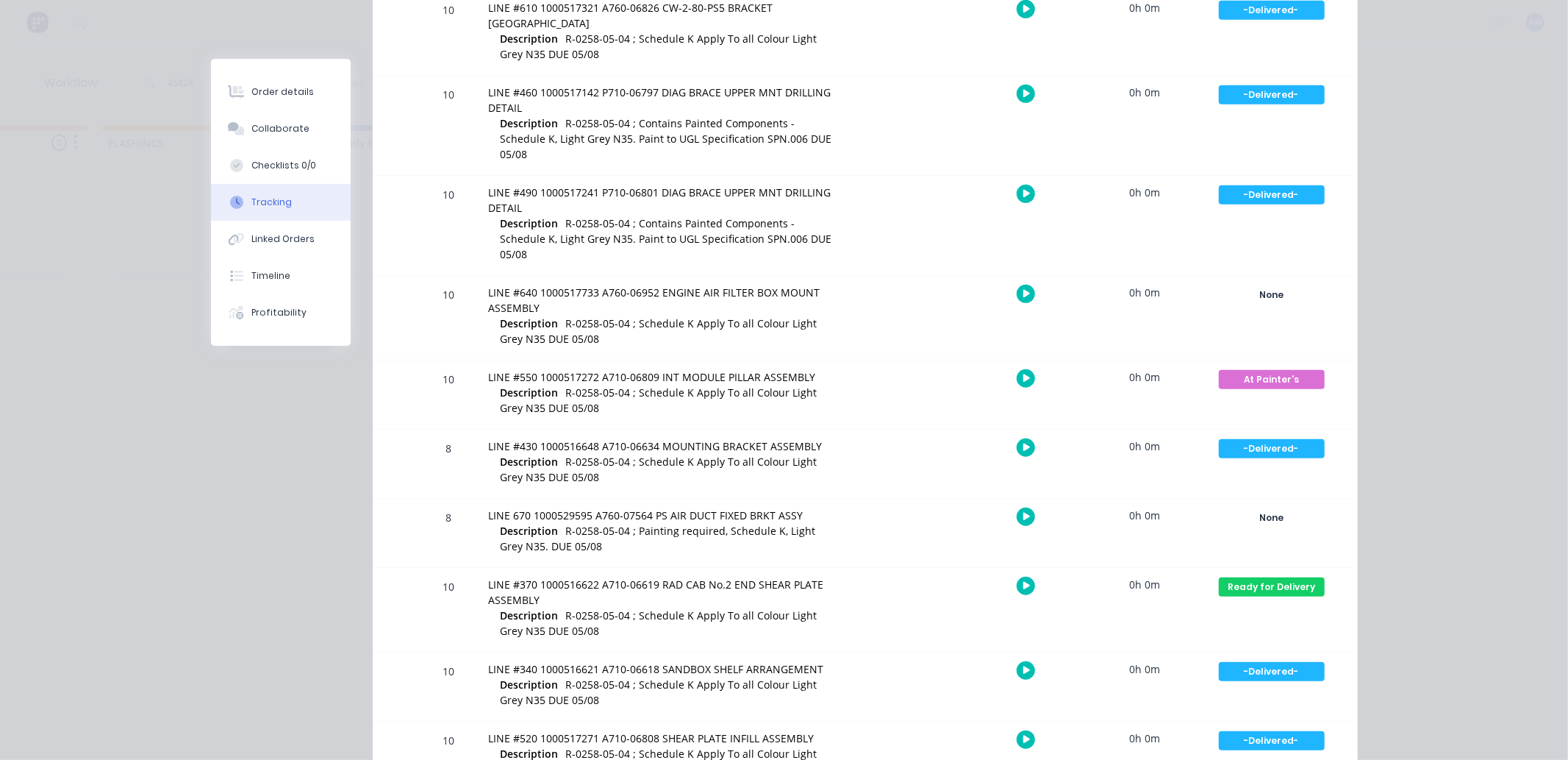
scroll to position [653, 0]
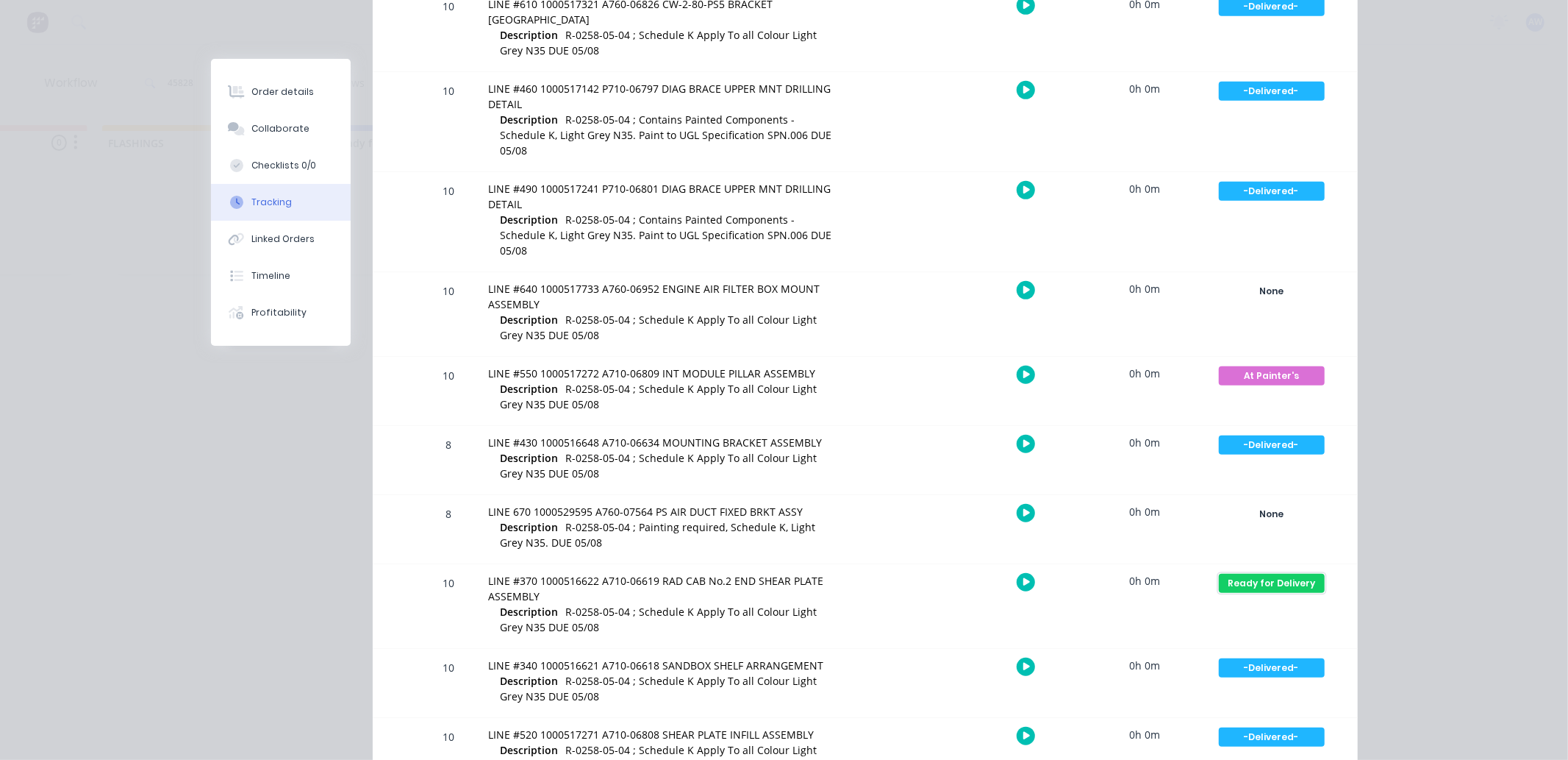
click at [1253, 575] on div "Ready for Delivery" at bounding box center [1272, 583] width 106 height 19
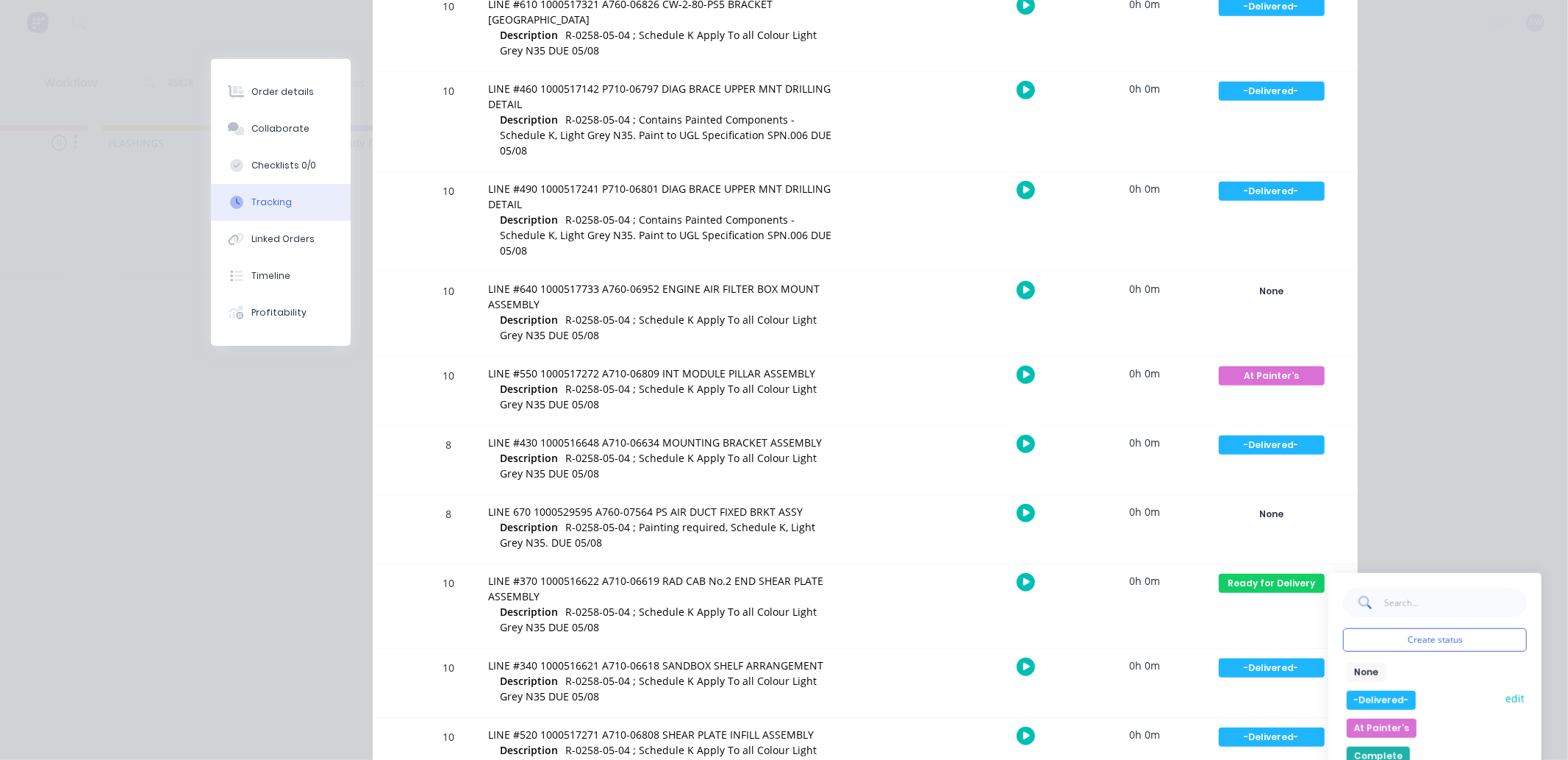
click at [1365, 697] on button "-Delivered-" at bounding box center [1381, 700] width 69 height 19
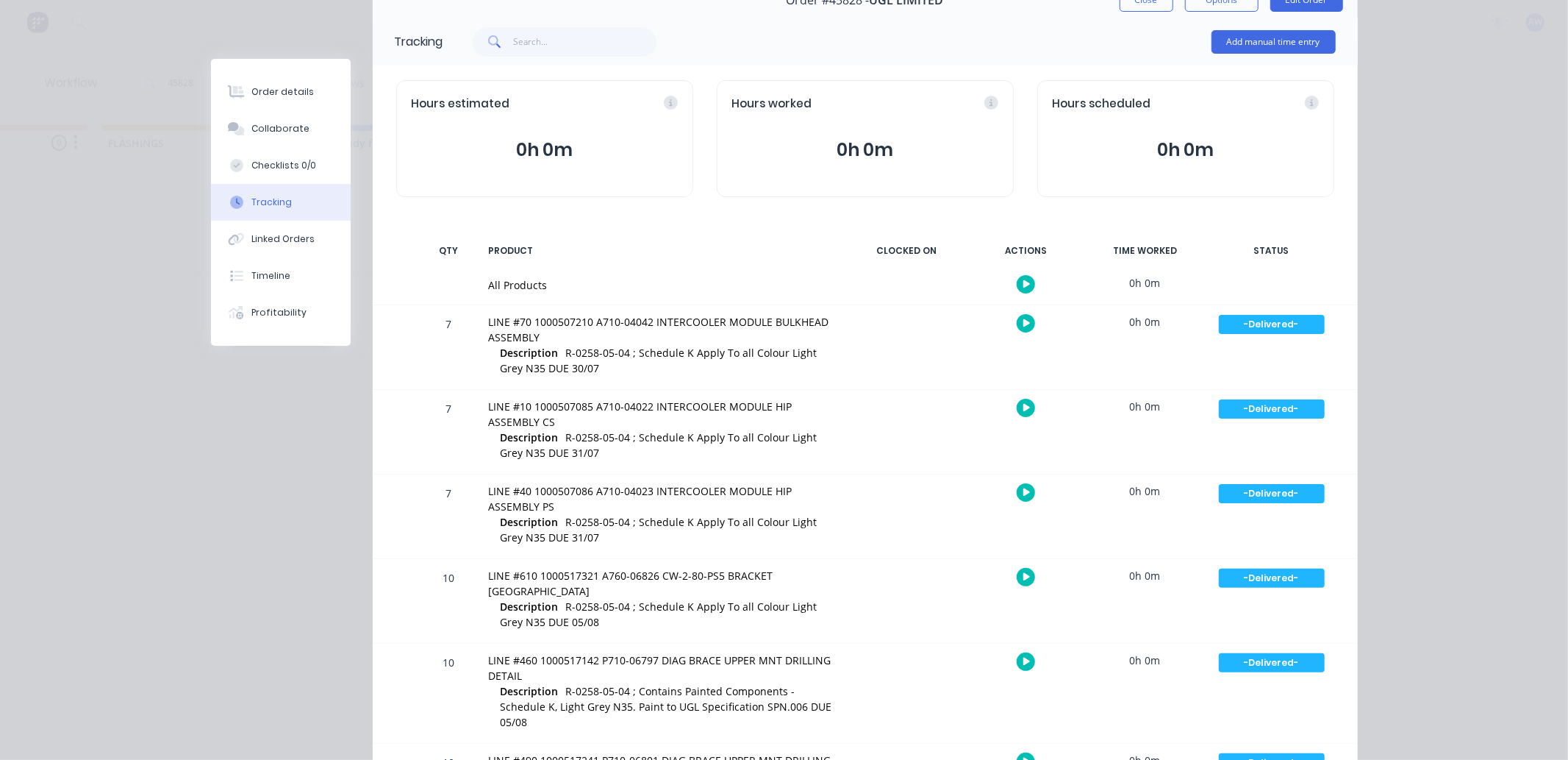
scroll to position [0, 0]
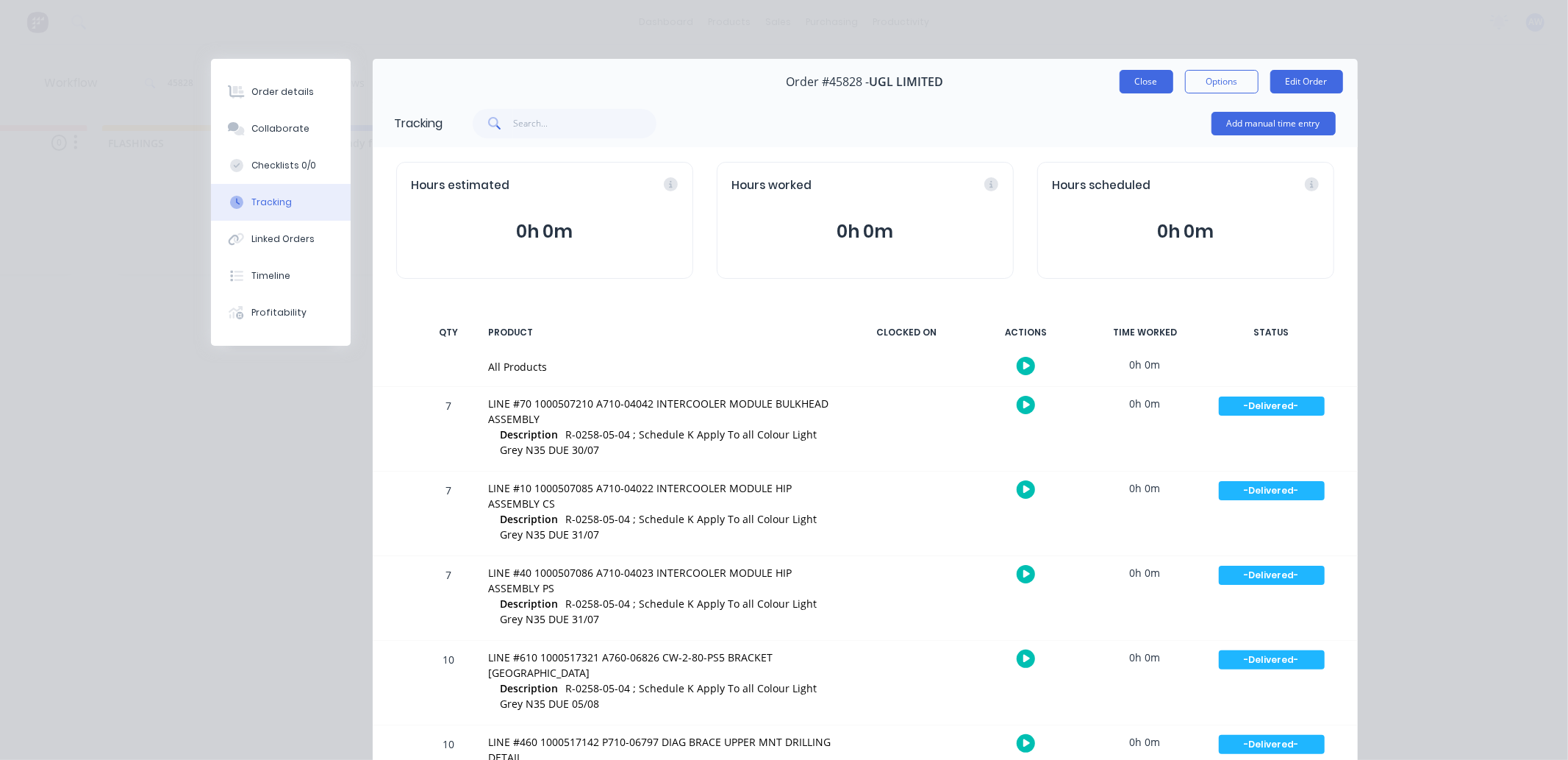
click at [1143, 85] on button "Close" at bounding box center [1146, 82] width 53 height 24
